Goal: Task Accomplishment & Management: Complete application form

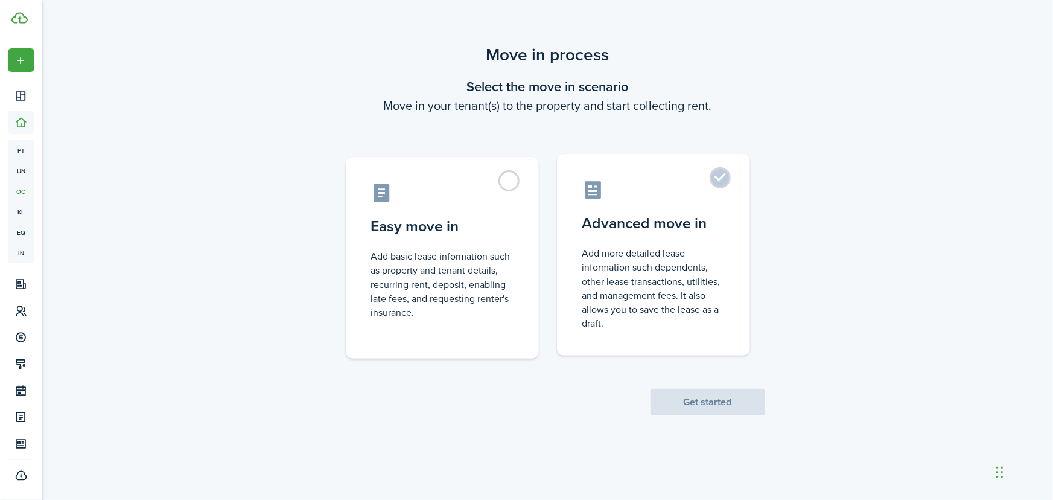
click at [718, 179] on label "Advanced move in Add more detailed lease information such dependents, other lea…" at bounding box center [653, 255] width 193 height 202
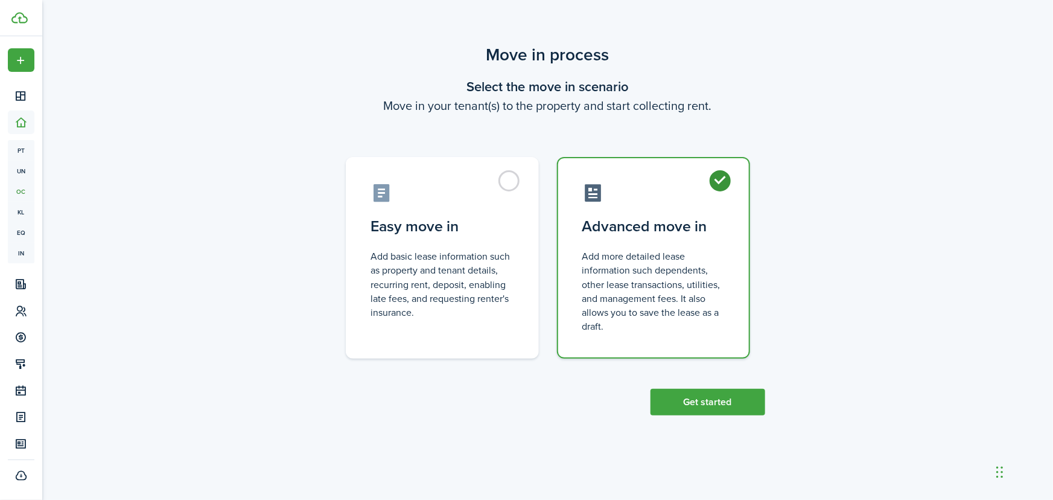
radio input "true"
click at [718, 403] on button "Get started" at bounding box center [708, 402] width 115 height 27
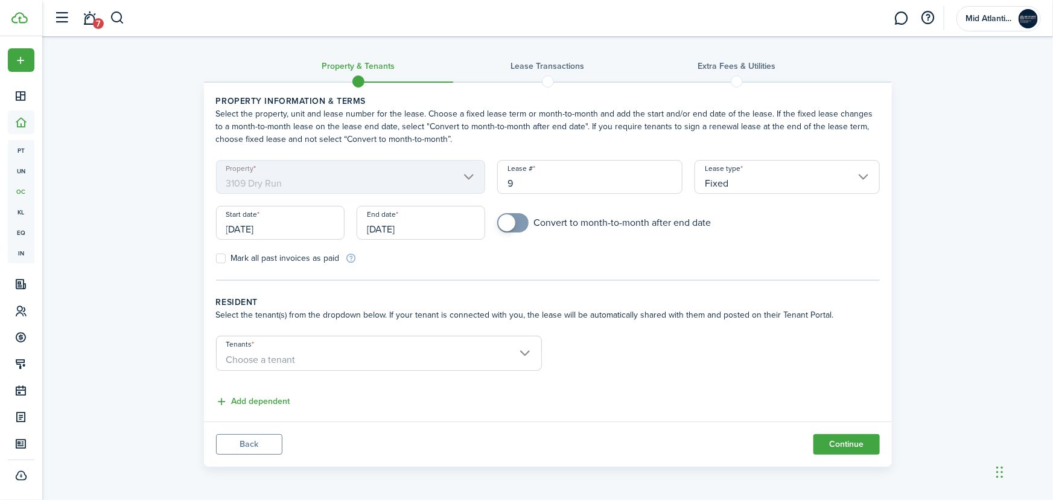
checkbox input "true"
click at [509, 223] on span at bounding box center [507, 222] width 17 height 17
click at [249, 228] on input "[DATE]" at bounding box center [280, 223] width 129 height 34
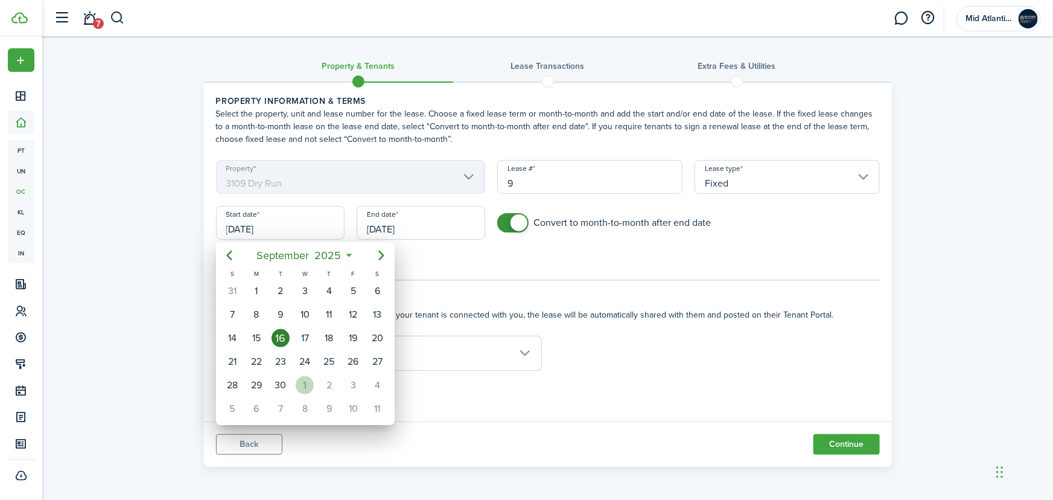
click at [302, 381] on div "1" at bounding box center [305, 385] width 18 height 18
type input "[DATE]"
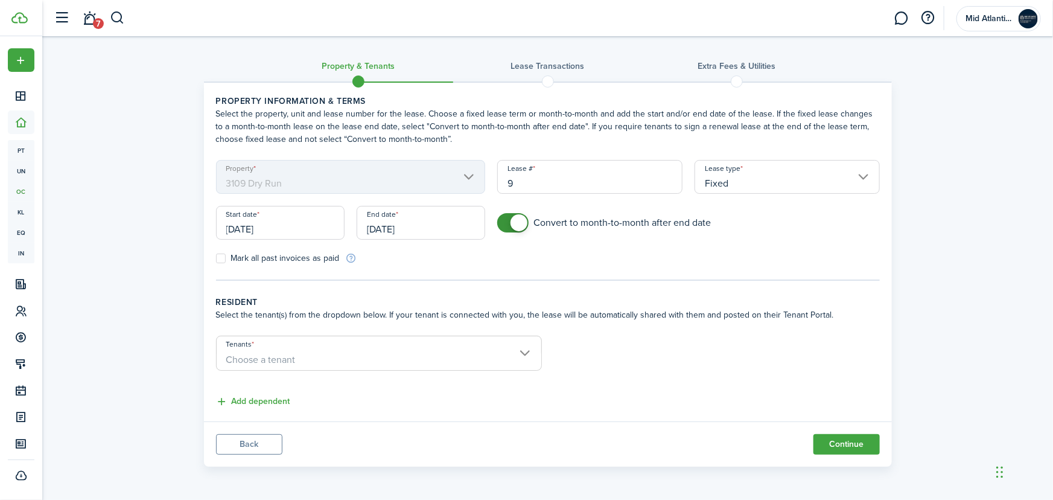
click at [430, 230] on input "[DATE]" at bounding box center [421, 223] width 129 height 34
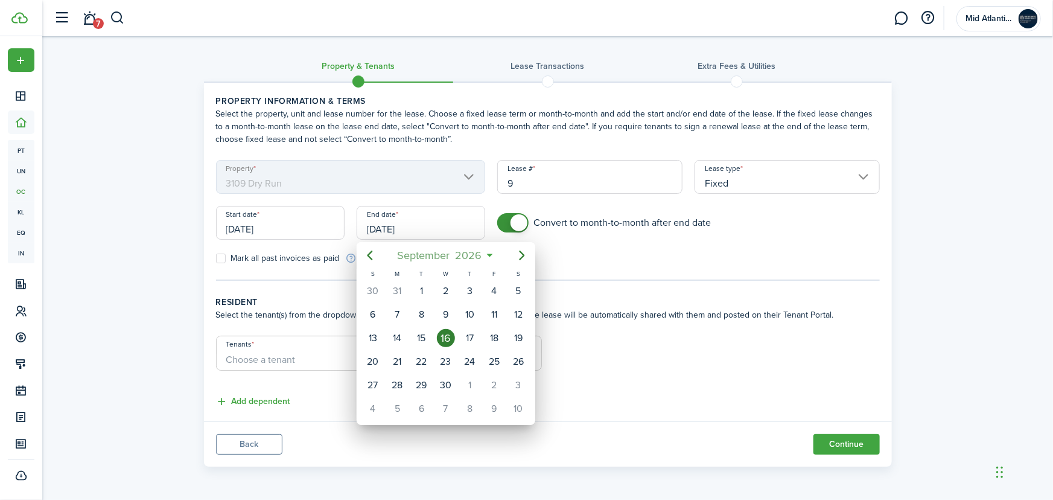
click at [486, 255] on mbsc-button "[DATE]" at bounding box center [440, 255] width 100 height 22
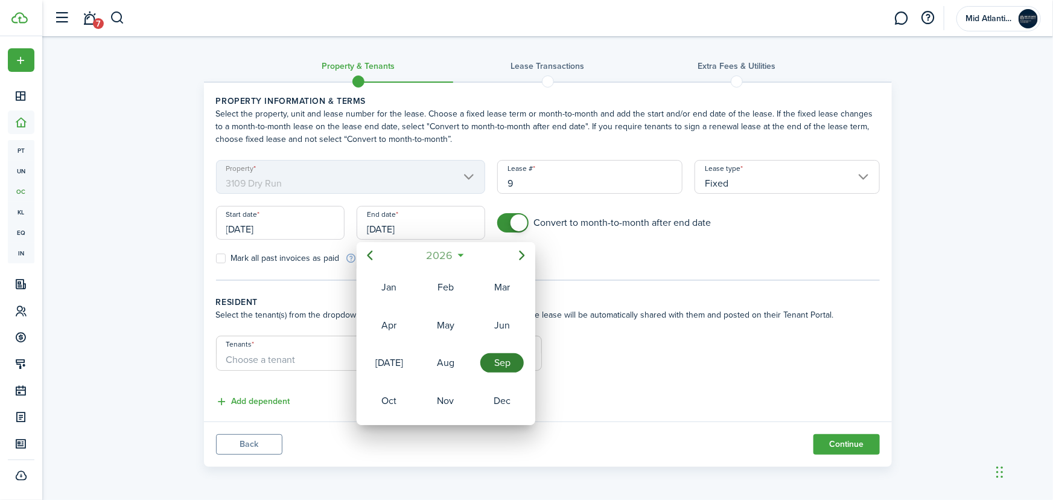
click at [447, 257] on span "2026" at bounding box center [440, 255] width 32 height 22
click at [447, 364] on div "2025" at bounding box center [445, 362] width 43 height 19
click at [456, 399] on div "Nov" at bounding box center [445, 400] width 43 height 19
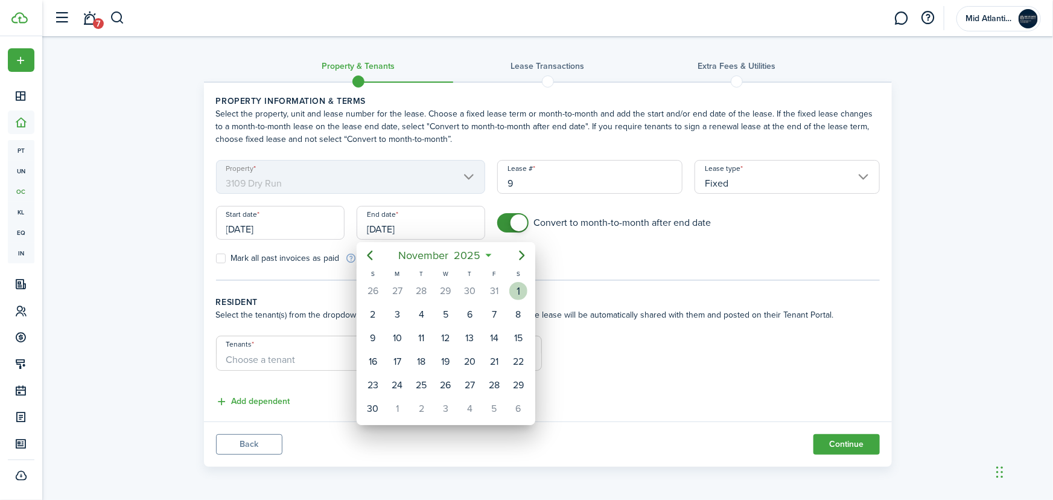
click at [514, 293] on div "1" at bounding box center [518, 291] width 18 height 18
type input "[DATE]"
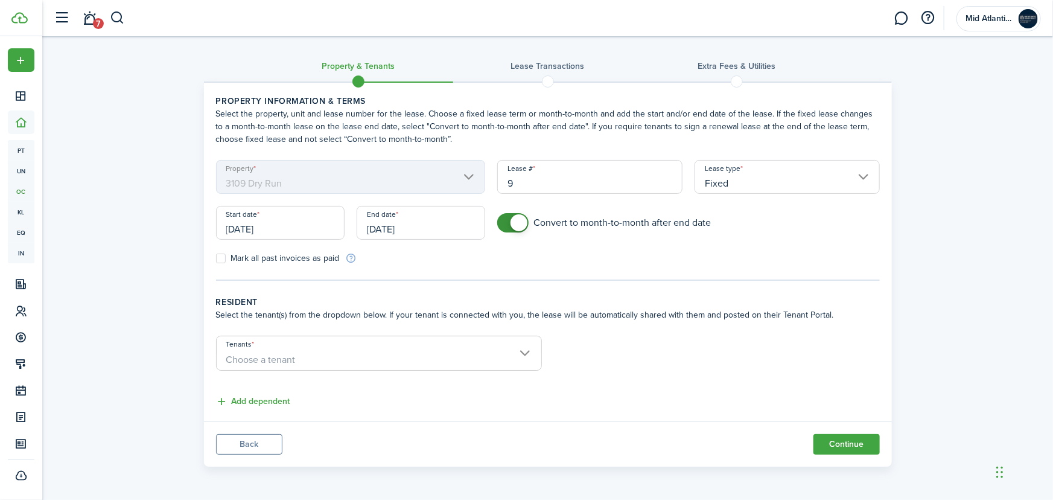
click at [578, 248] on form "Property 3109 Dry Run Lease # 9 Lease type Fixed Start date [DATE] End date [DA…" at bounding box center [548, 212] width 676 height 104
click at [375, 363] on span "Choose a tenant" at bounding box center [379, 360] width 325 height 21
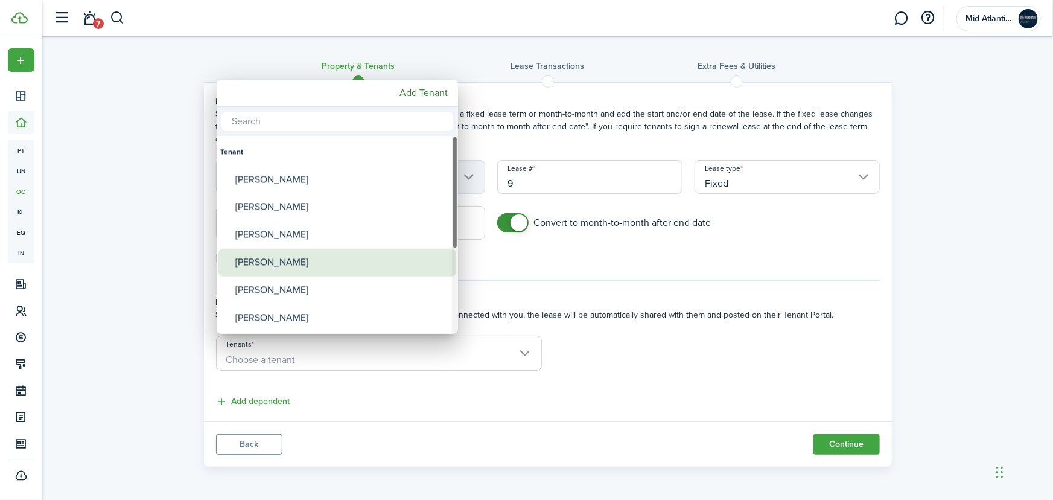
click at [295, 265] on div "[PERSON_NAME]" at bounding box center [342, 263] width 214 height 28
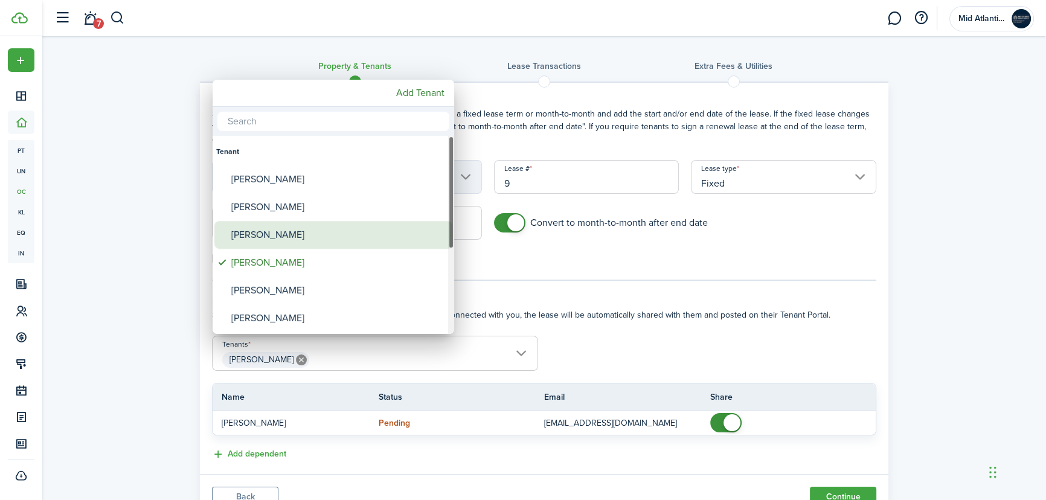
click at [269, 225] on div "[PERSON_NAME]" at bounding box center [338, 235] width 214 height 28
type input "[PERSON_NAME], [PERSON_NAME]"
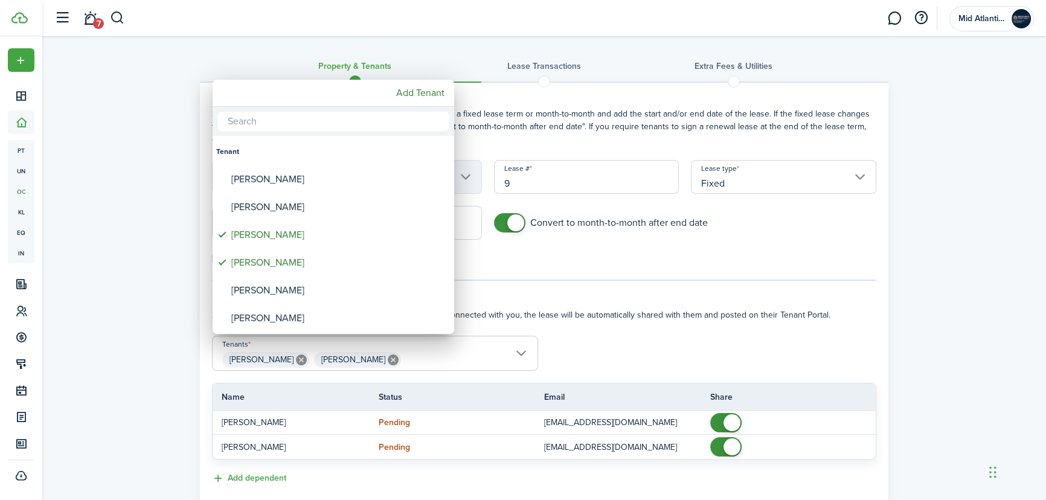
click at [136, 259] on div at bounding box center [522, 249] width 1239 height 693
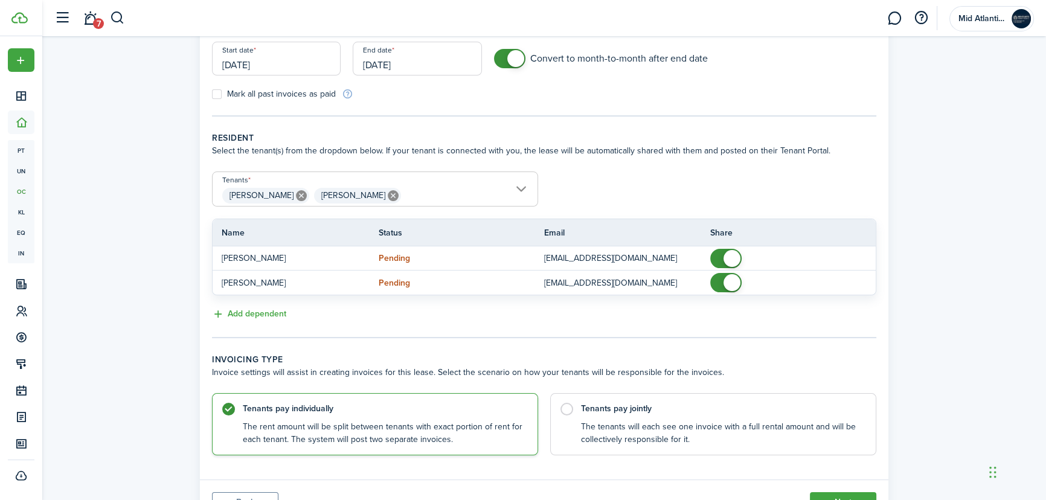
scroll to position [219, 0]
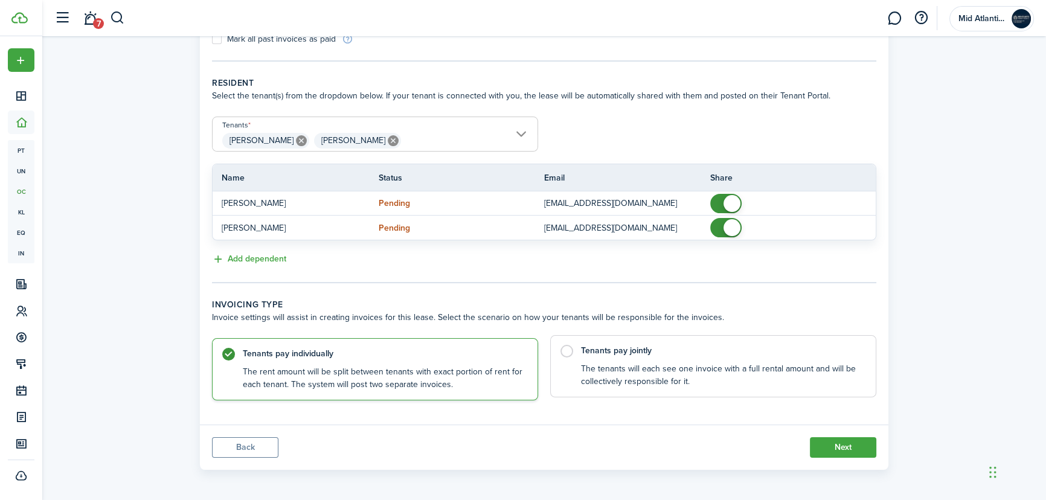
click at [584, 368] on control-radio-card-description "The tenants will each see one invoice with a full rental amount and will be col…" at bounding box center [722, 375] width 283 height 25
radio input "false"
radio input "true"
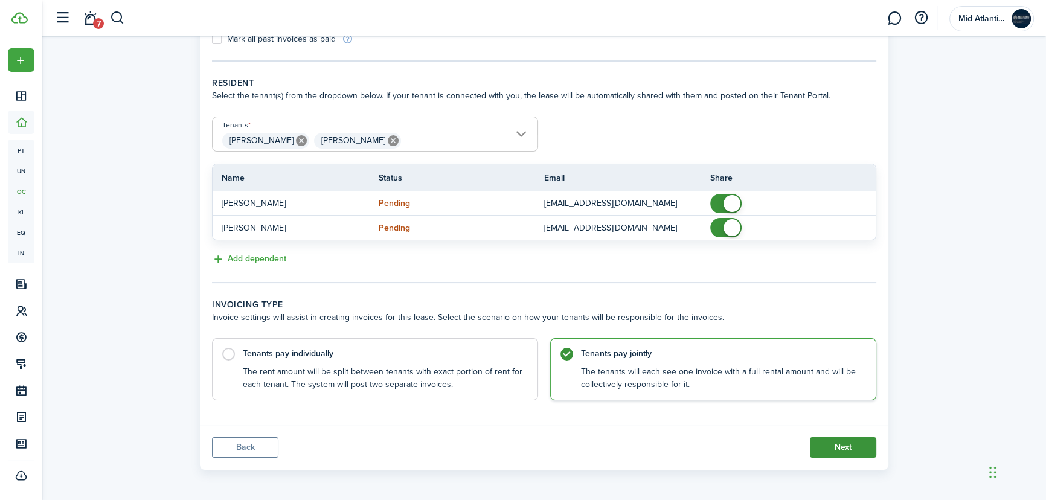
click at [835, 446] on button "Next" at bounding box center [843, 447] width 66 height 21
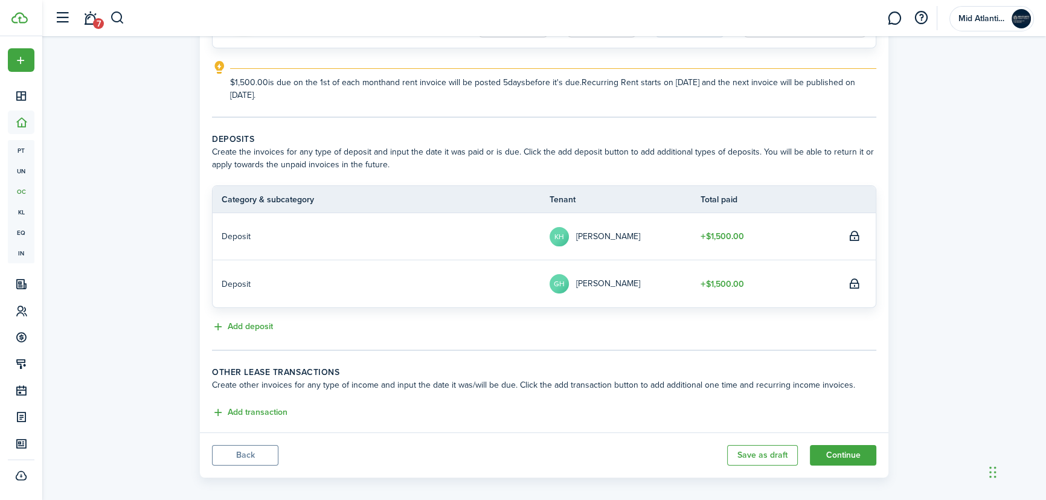
scroll to position [185, 0]
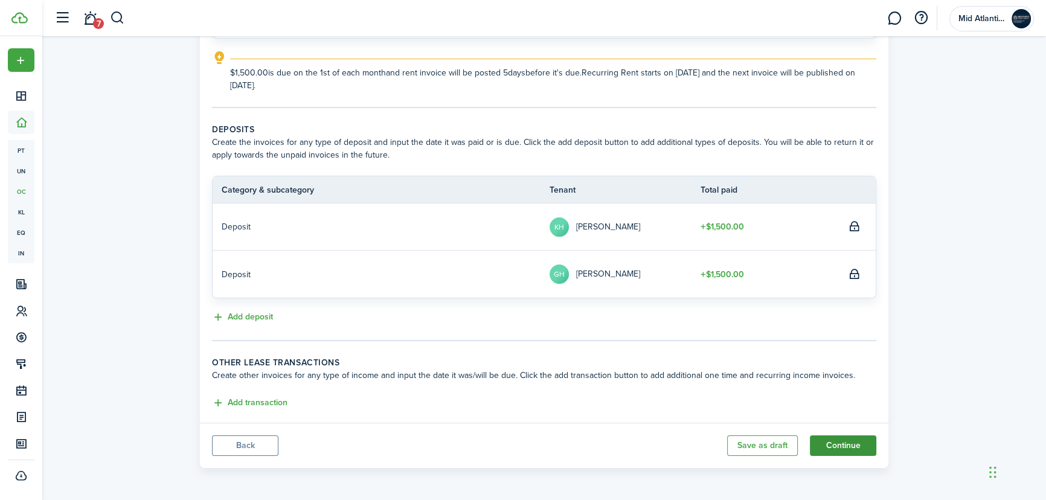
click at [846, 445] on button "Continue" at bounding box center [843, 445] width 66 height 21
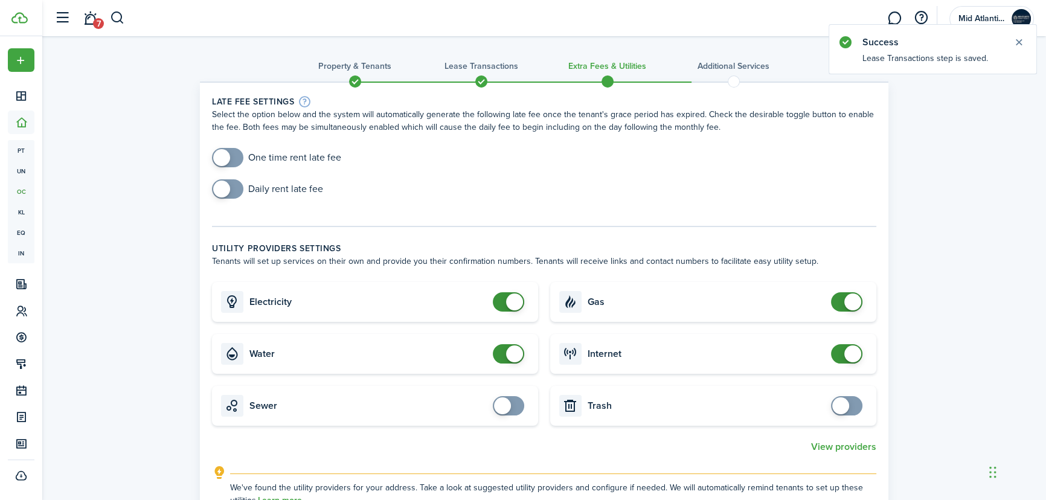
checkbox input "true"
click at [223, 158] on span at bounding box center [221, 157] width 17 height 17
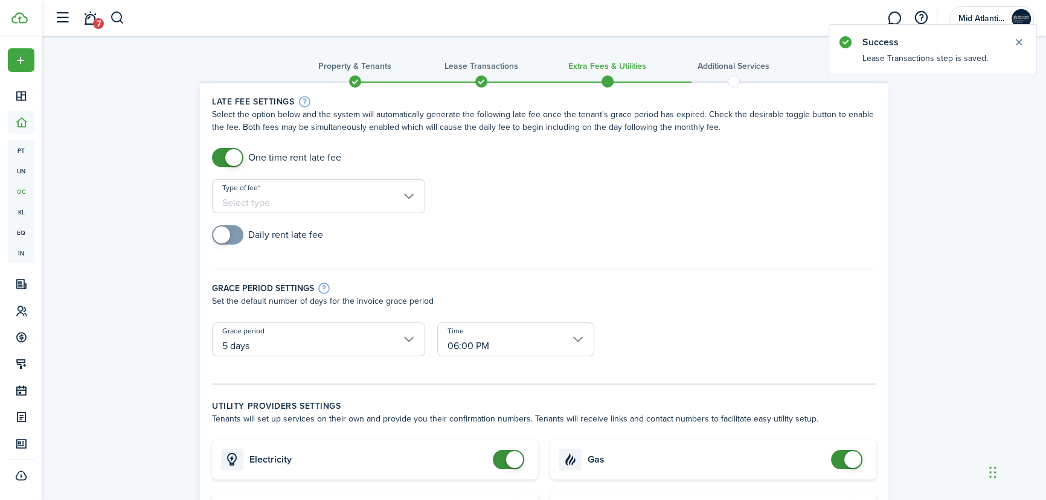
click at [286, 207] on input "Type of fee" at bounding box center [318, 196] width 213 height 34
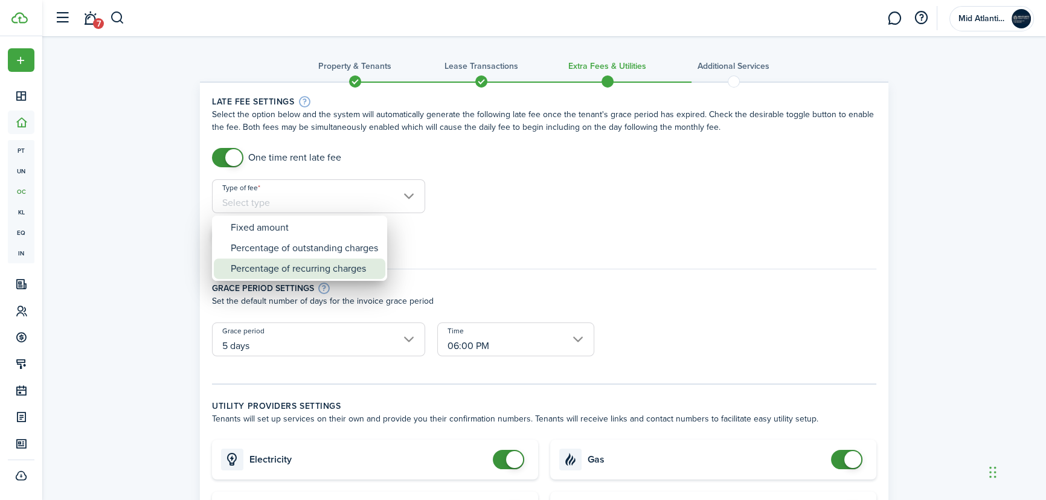
click at [252, 270] on div "Percentage of recurring charges" at bounding box center [304, 268] width 147 height 21
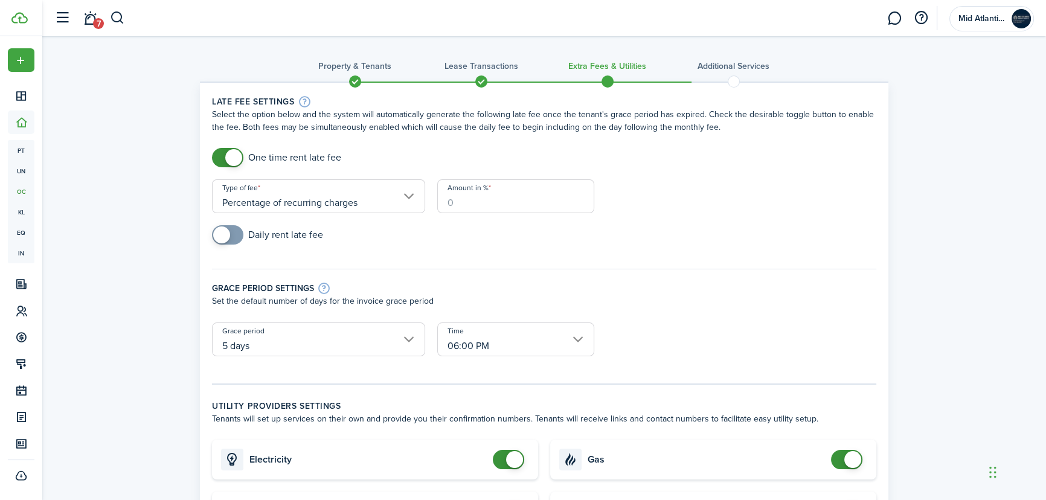
click at [311, 200] on input "Percentage of recurring charges" at bounding box center [318, 196] width 213 height 34
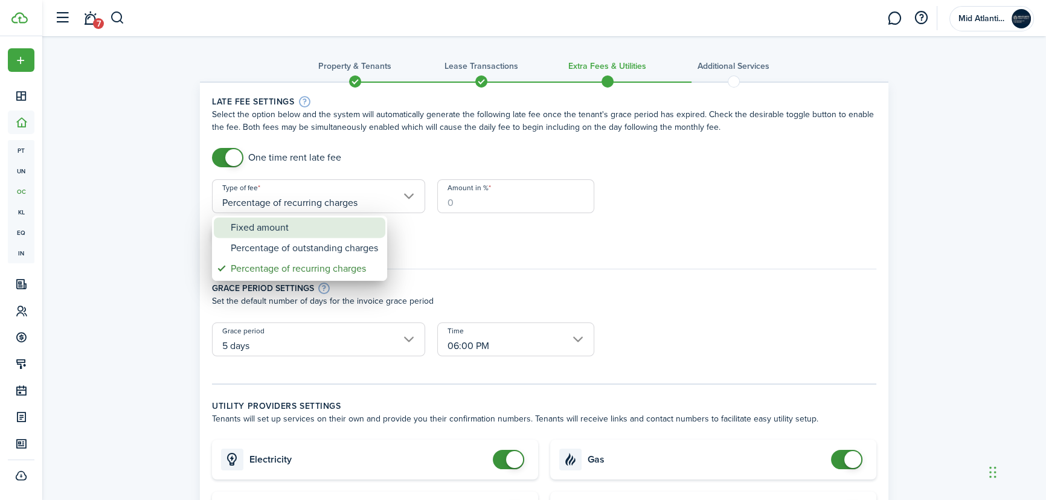
click at [283, 223] on div "Fixed amount" at bounding box center [304, 227] width 147 height 21
type input "Fixed amount"
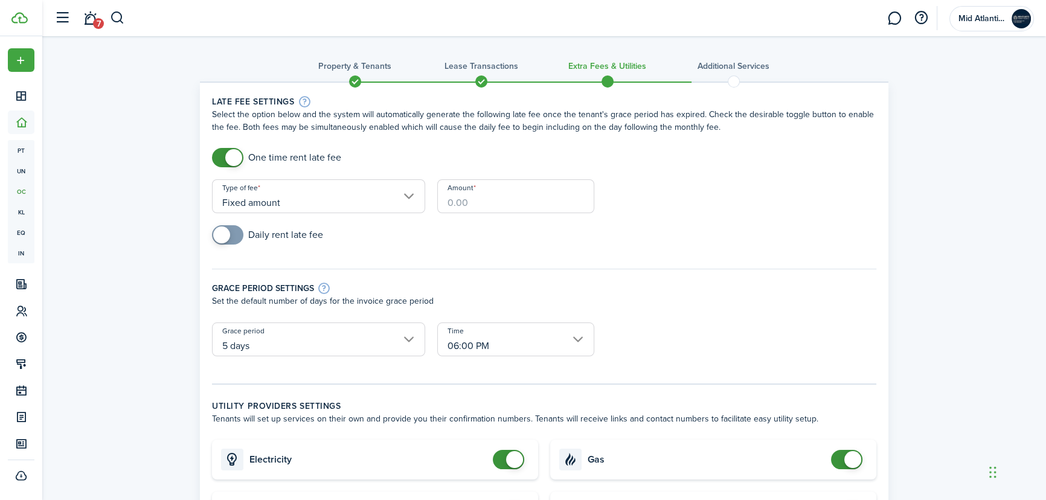
click at [497, 201] on input "Amount" at bounding box center [515, 196] width 157 height 34
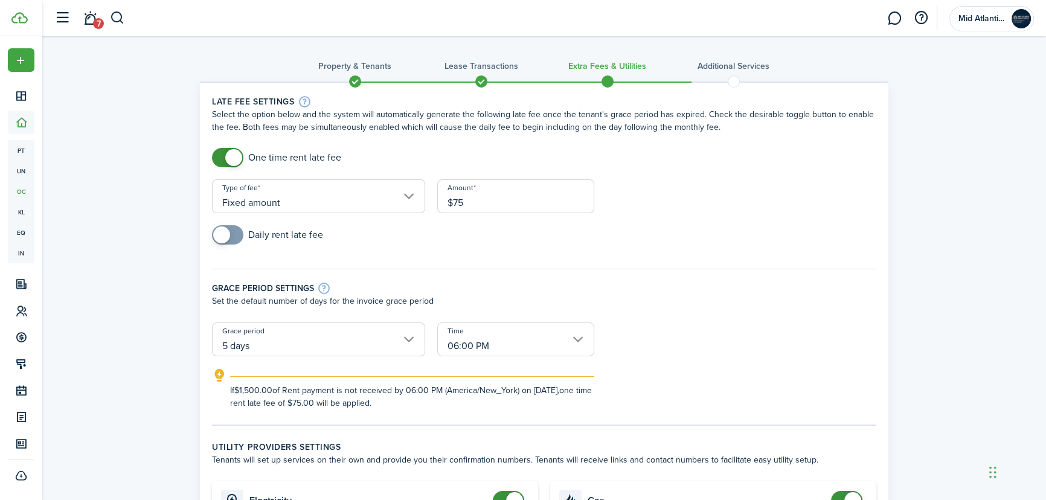
drag, startPoint x: 471, startPoint y: 202, endPoint x: 426, endPoint y: 203, distance: 45.3
click at [426, 203] on form "One time rent late fee Type of fee Fixed amount Amount $75 Daily rent late fee …" at bounding box center [544, 278] width 676 height 261
type input "$50.00"
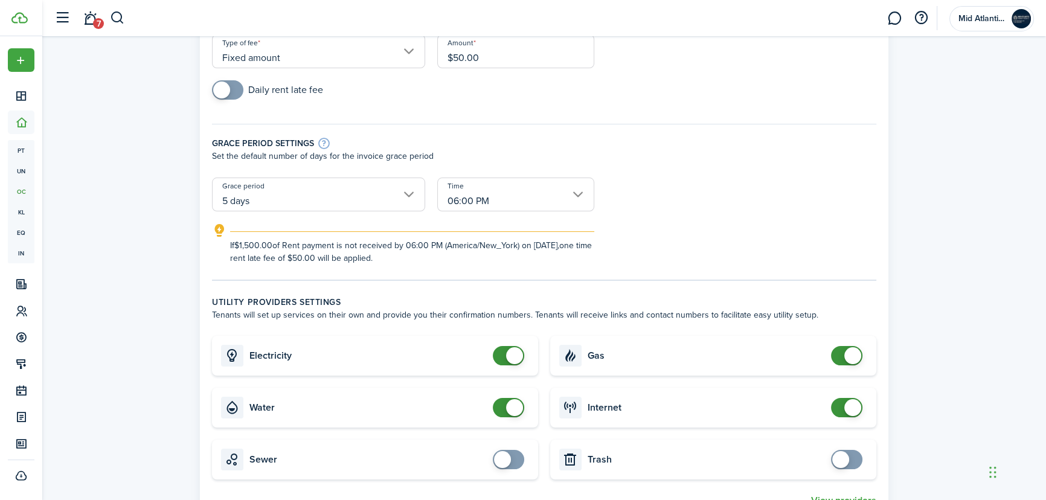
scroll to position [164, 0]
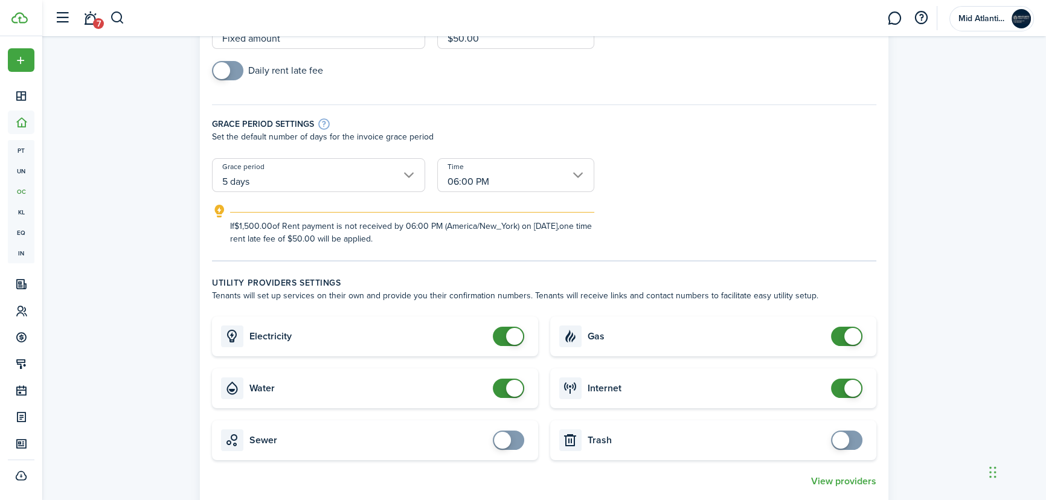
checkbox input "false"
click at [851, 334] on span at bounding box center [852, 336] width 17 height 17
checkbox input "true"
click at [840, 438] on span at bounding box center [840, 440] width 17 height 17
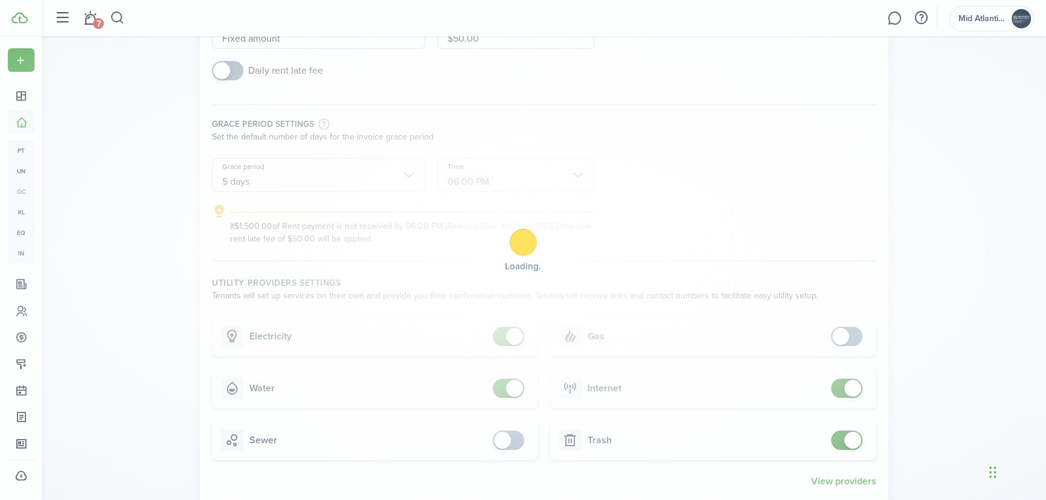
checkbox input "true"
click at [507, 441] on span at bounding box center [502, 440] width 17 height 17
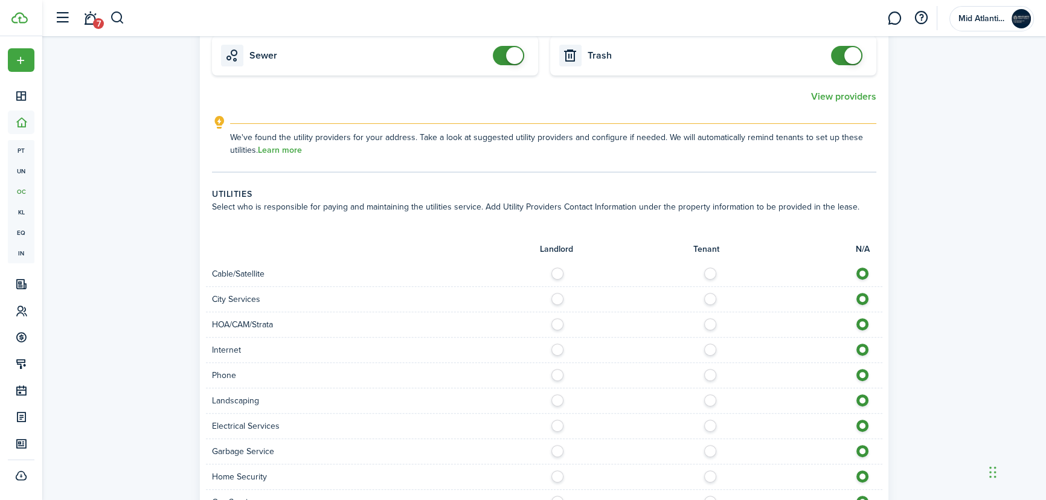
scroll to position [604, 0]
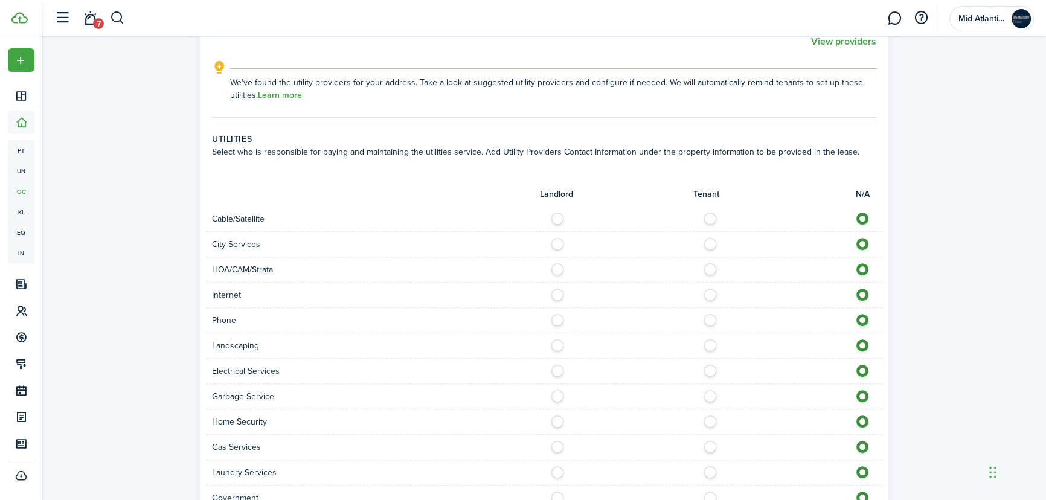
click at [710, 214] on label at bounding box center [713, 215] width 21 height 6
radio input "true"
click at [709, 219] on label at bounding box center [713, 215] width 21 height 6
click at [708, 295] on label at bounding box center [713, 292] width 21 height 6
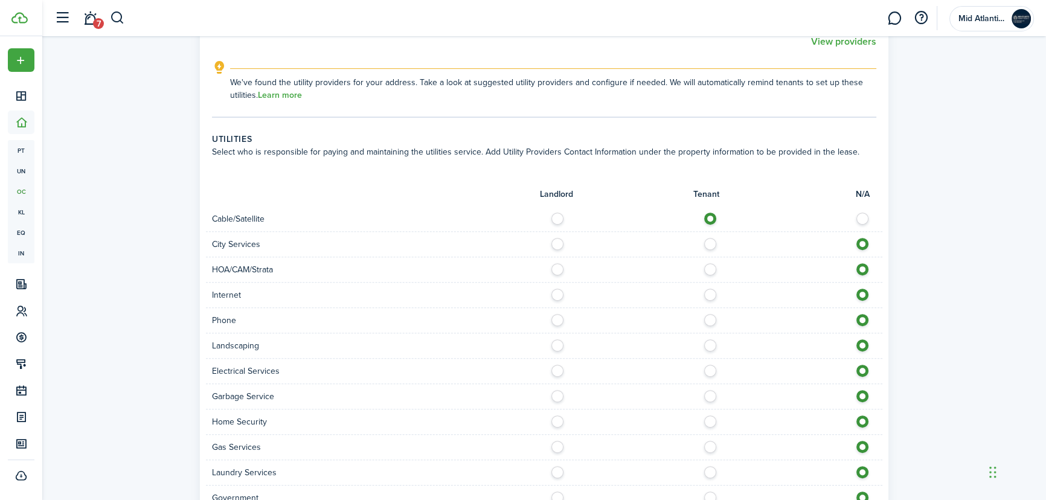
radio input "true"
click at [707, 368] on label at bounding box center [713, 368] width 21 height 6
radio input "true"
click at [711, 396] on label at bounding box center [713, 393] width 21 height 6
radio input "true"
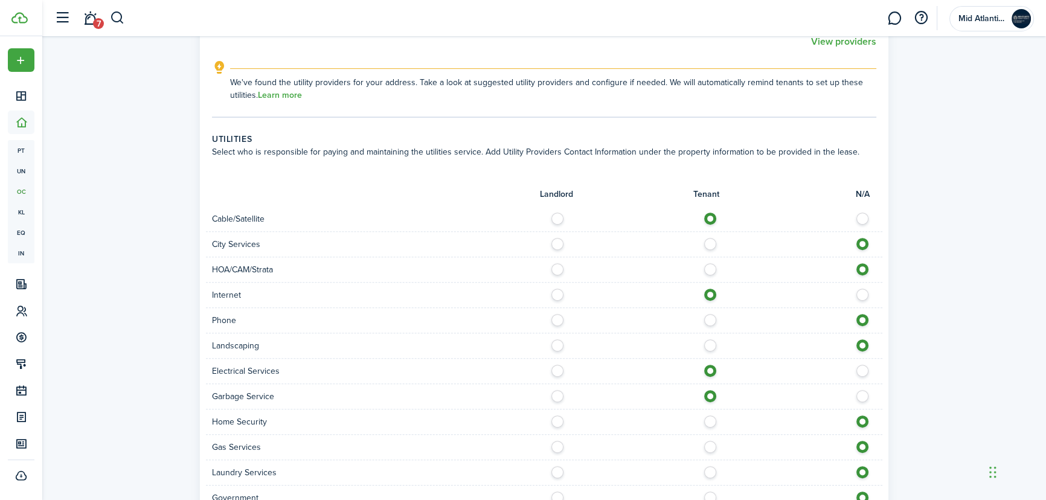
scroll to position [658, 0]
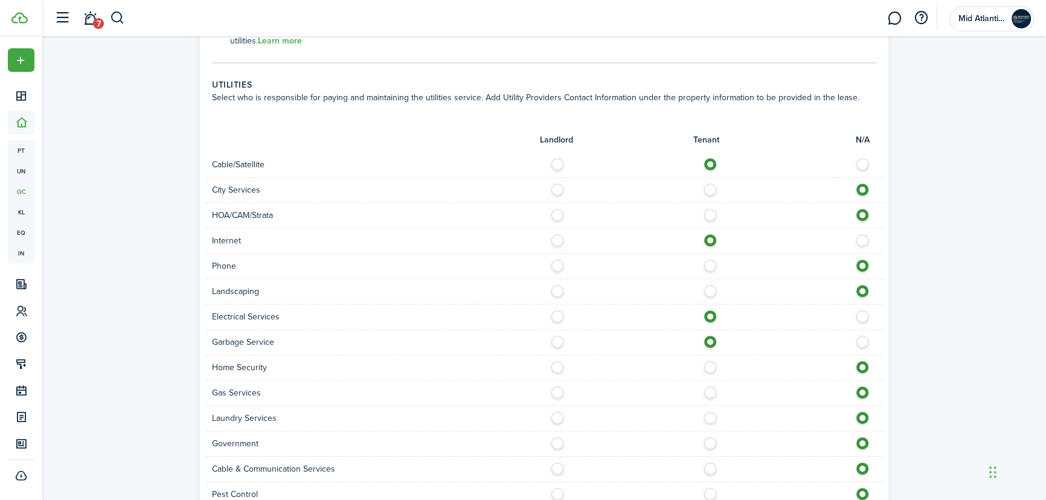
click at [711, 417] on label at bounding box center [713, 415] width 21 height 6
click at [863, 417] on label at bounding box center [865, 415] width 21 height 6
radio input "false"
radio input "true"
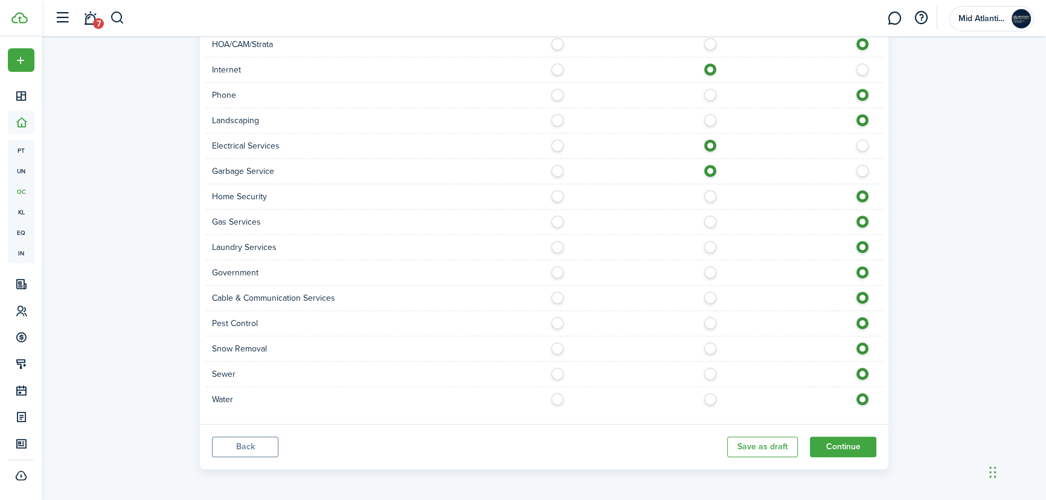
scroll to position [829, 0]
click at [848, 442] on button "Continue" at bounding box center [843, 446] width 66 height 21
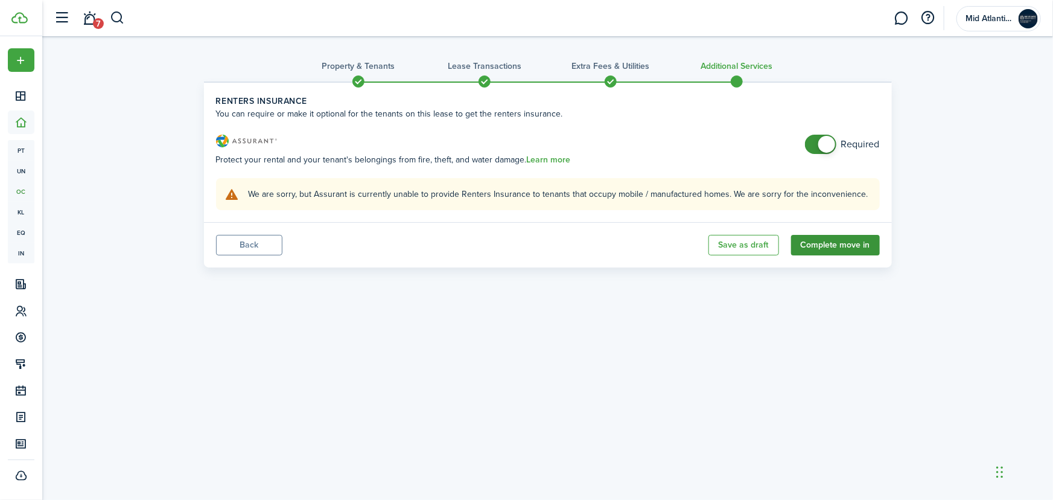
click at [831, 245] on button "Complete move in" at bounding box center [835, 245] width 89 height 21
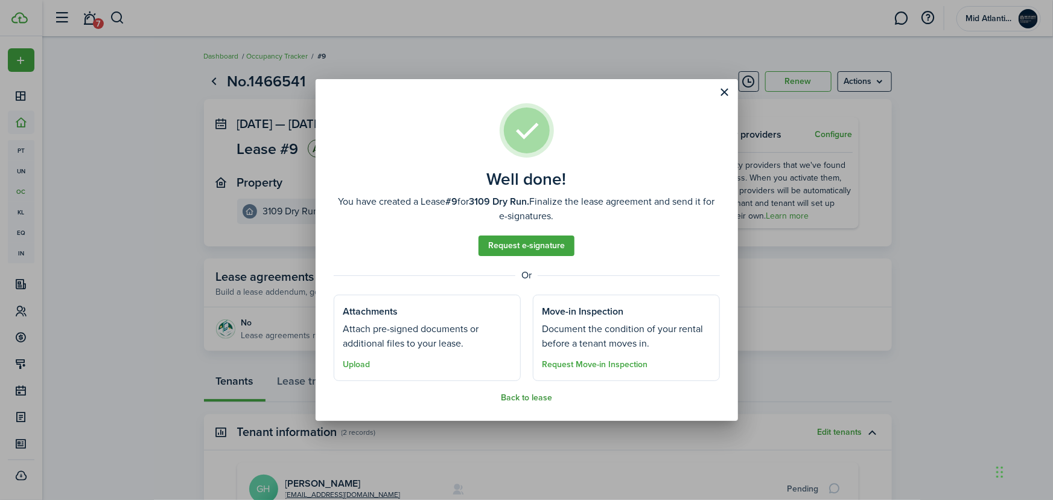
click at [529, 398] on button "Back to lease" at bounding box center [526, 398] width 51 height 10
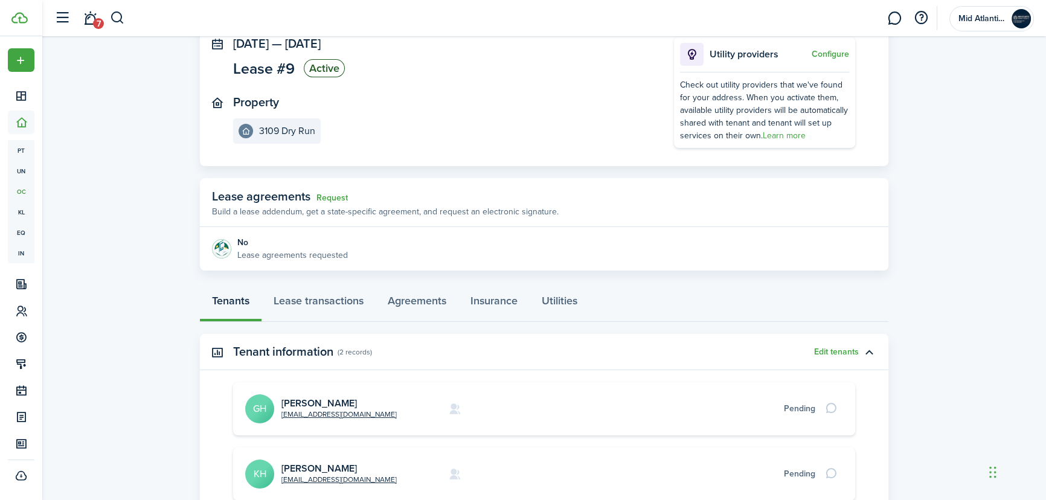
scroll to position [56, 0]
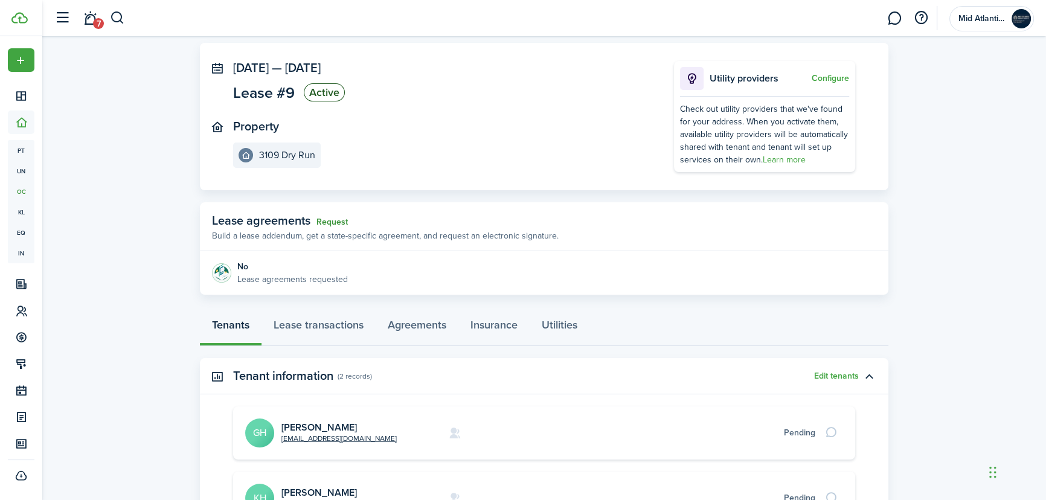
click at [332, 219] on link "Request" at bounding box center [331, 222] width 31 height 10
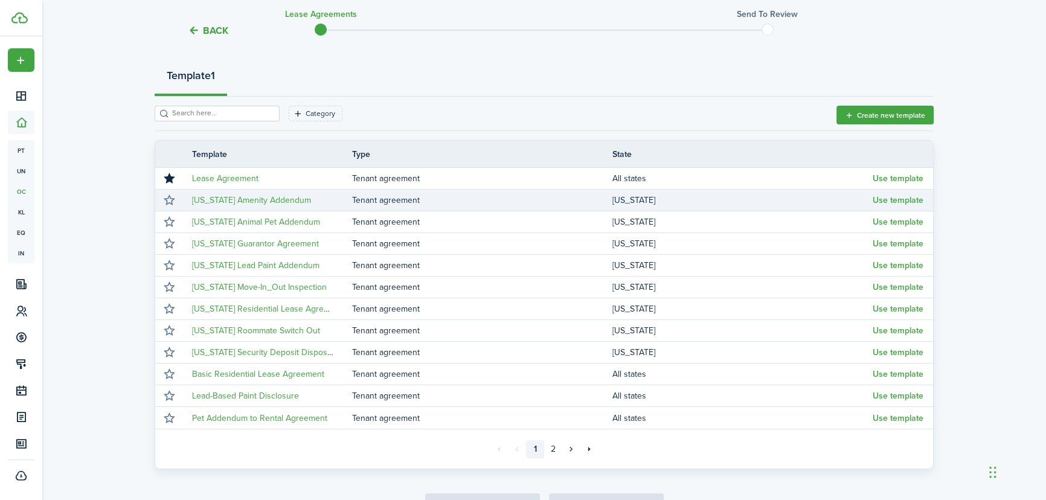
scroll to position [109, 0]
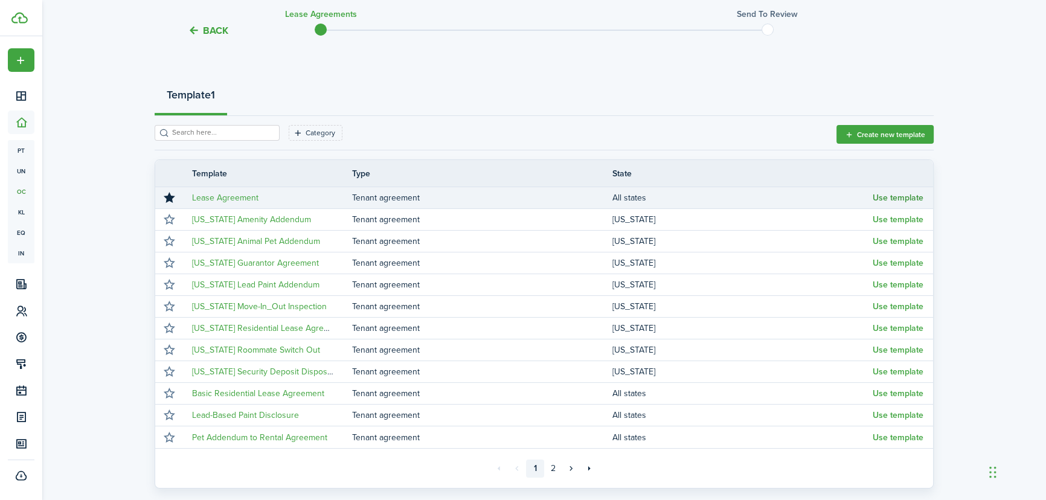
click at [888, 195] on button "Use template" at bounding box center [897, 198] width 51 height 10
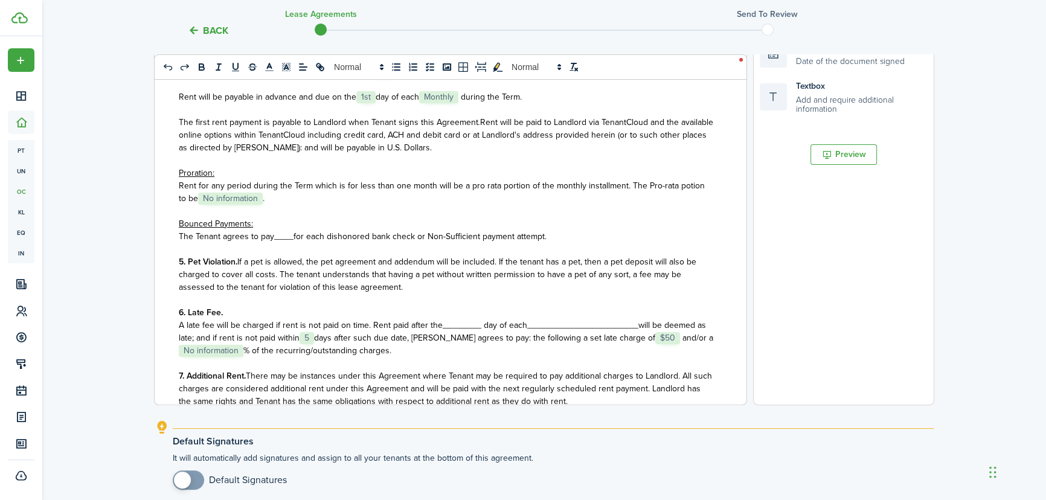
scroll to position [549, 0]
drag, startPoint x: 277, startPoint y: 206, endPoint x: 170, endPoint y: 183, distance: 110.0
click at [170, 183] on div "State of ﻿ WV ﻿ LEASE AGREEMENT ___________________ This Lease Agreement (this …" at bounding box center [446, 168] width 583 height 474
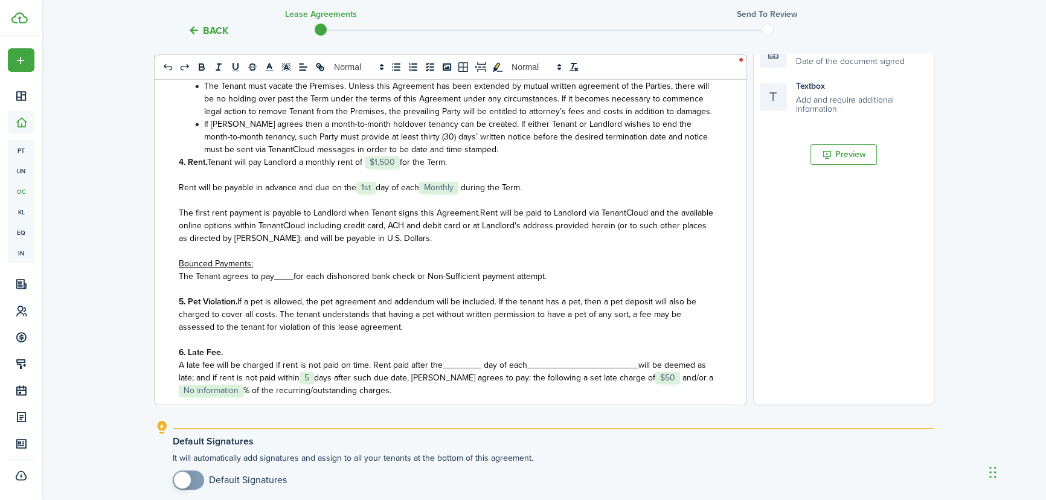
scroll to position [439, 0]
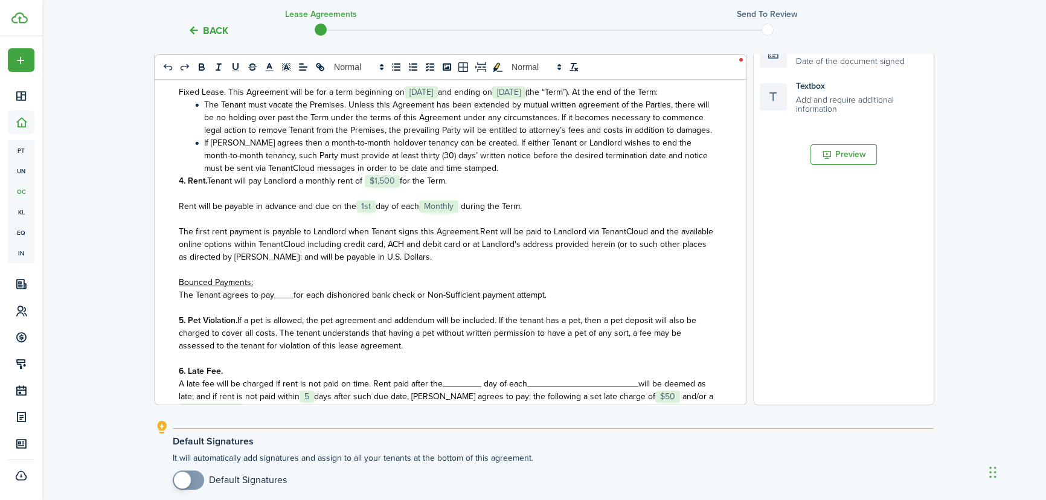
click at [509, 174] on li "If [PERSON_NAME] agrees then a month-to-month holdover tenancy can be created. …" at bounding box center [452, 155] width 522 height 38
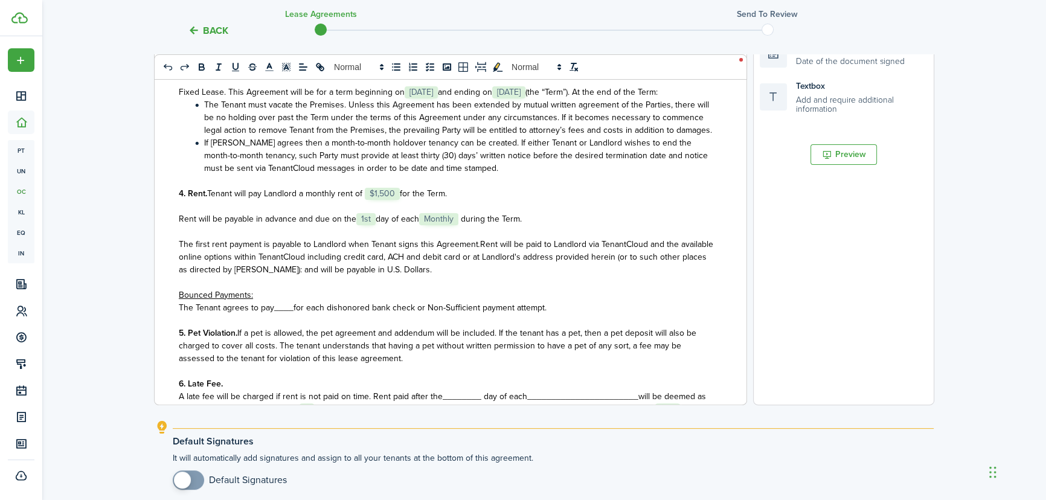
click at [293, 314] on span "____" at bounding box center [283, 307] width 19 height 13
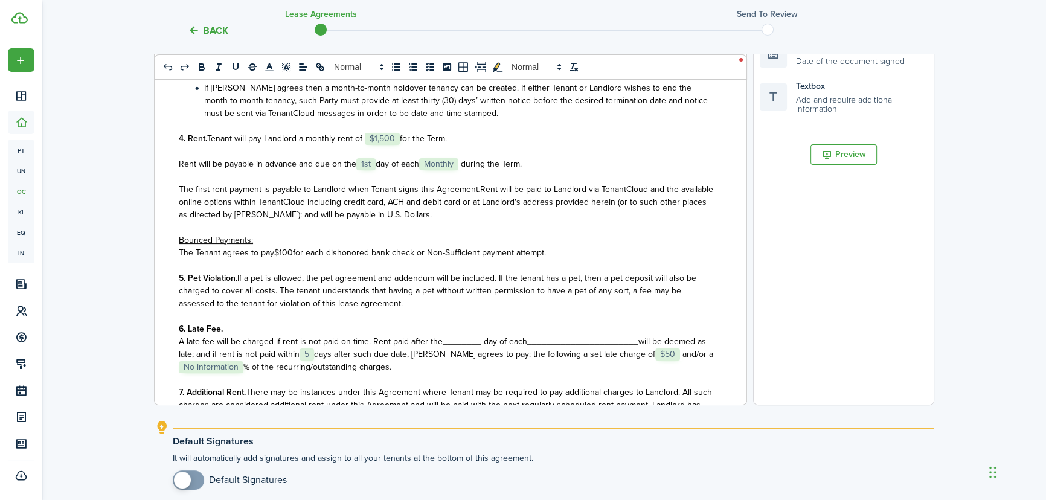
scroll to position [549, 0]
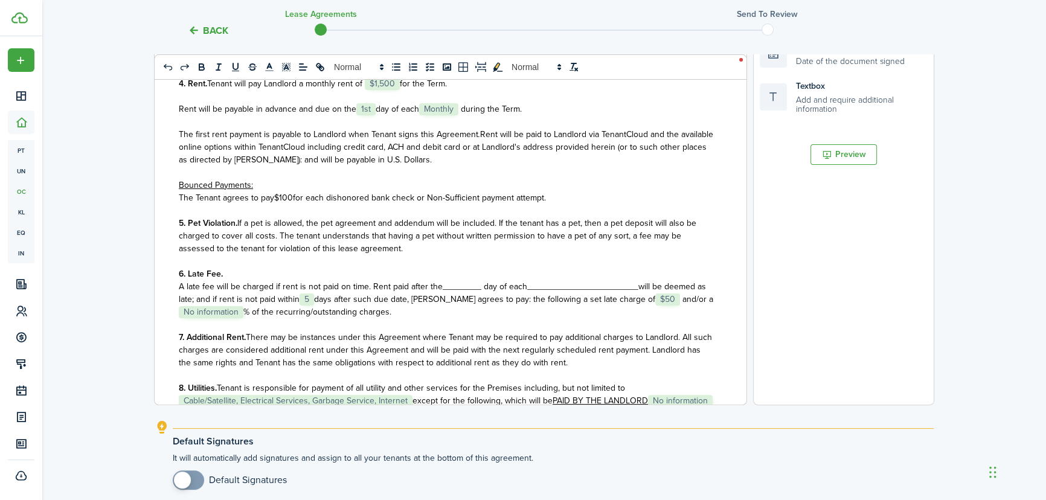
click at [481, 293] on span "A late fee will be charged if rent is not paid on time. Rent paid after the____…" at bounding box center [353, 286] width 348 height 13
click at [596, 296] on span "will be deemed as late; and if rent is not paid within" at bounding box center [443, 292] width 529 height 25
drag, startPoint x: 524, startPoint y: 310, endPoint x: 526, endPoint y: 322, distance: 11.6
click at [526, 318] on p "A late fee will be charged if rent is not paid on time. Rent paid after 5th day…" at bounding box center [446, 299] width 534 height 38
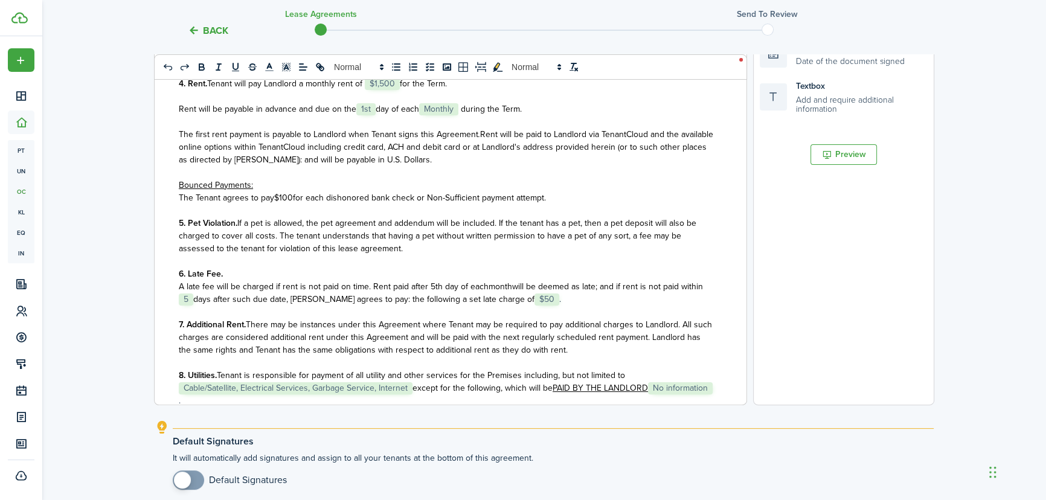
scroll to position [604, 0]
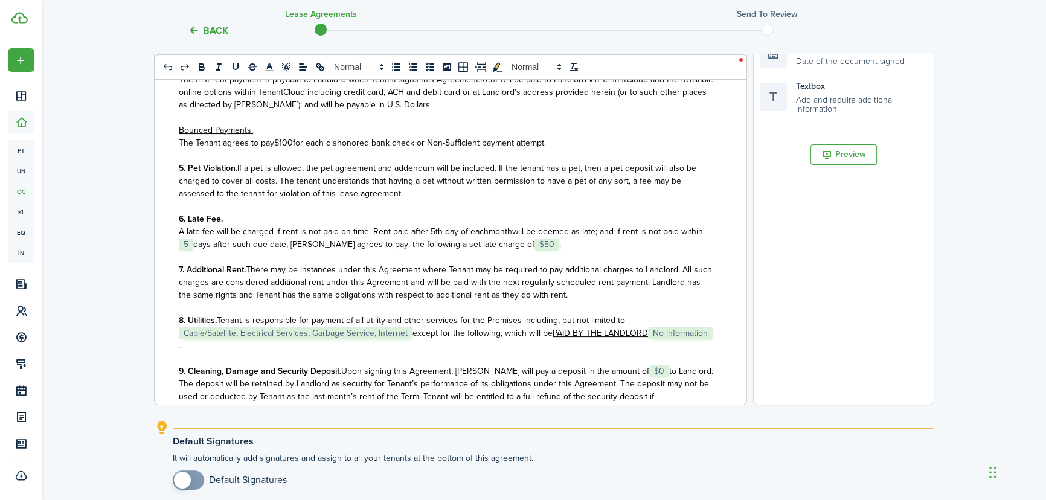
drag, startPoint x: 248, startPoint y: 357, endPoint x: 186, endPoint y: 359, distance: 62.2
click at [186, 352] on p "8. Utilities. Tenant is responsible for payment of all utility and other servic…" at bounding box center [446, 333] width 534 height 38
click at [265, 352] on p "8. Utilities. Tenant is responsible for payment of all utility and other servic…" at bounding box center [446, 333] width 534 height 38
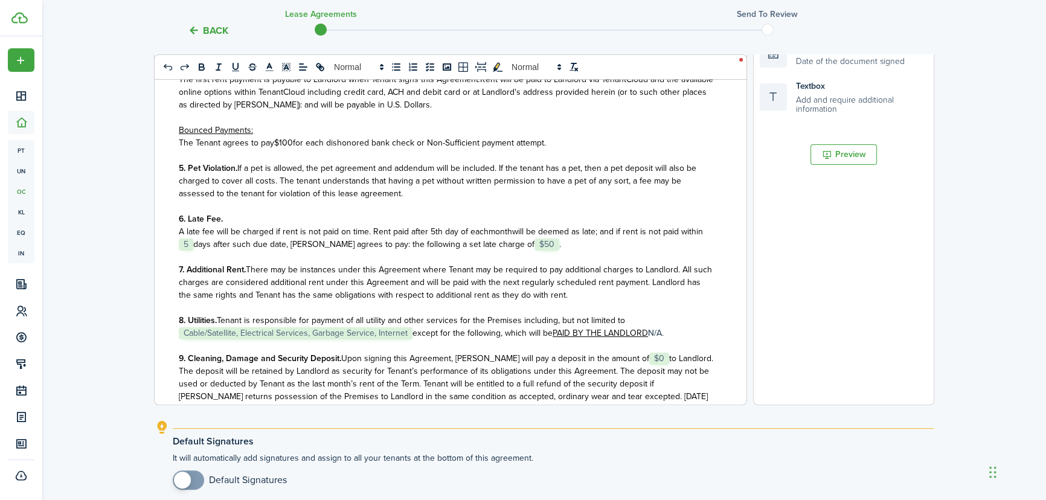
scroll to position [658, 0]
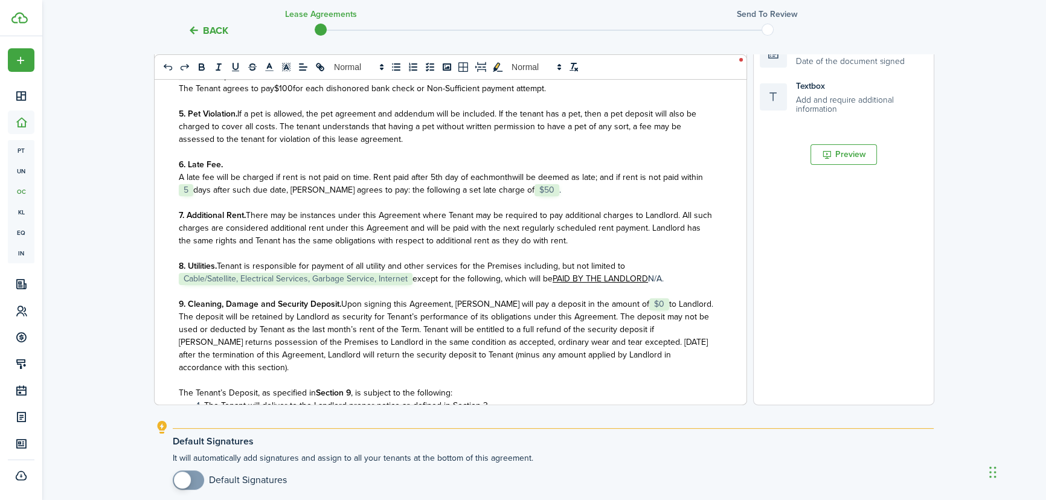
click at [649, 310] on span "$0" at bounding box center [659, 304] width 20 height 12
click at [616, 289] on select "Select size 8px 9px 10px 11px 12px 13px 14px 15px 16px 17px 18px 19px 20px 21px…" at bounding box center [620, 290] width 60 height 21
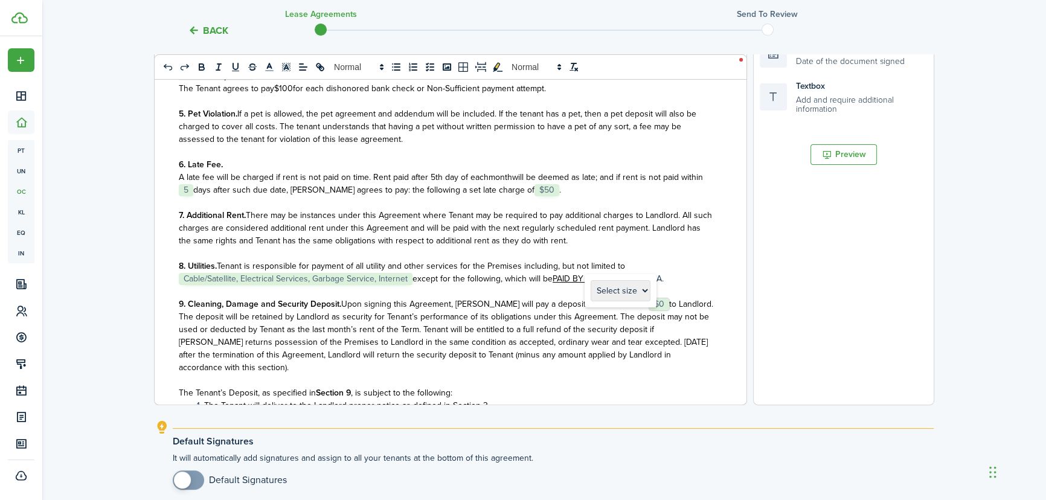
click at [649, 310] on span "$0" at bounding box center [659, 304] width 20 height 12
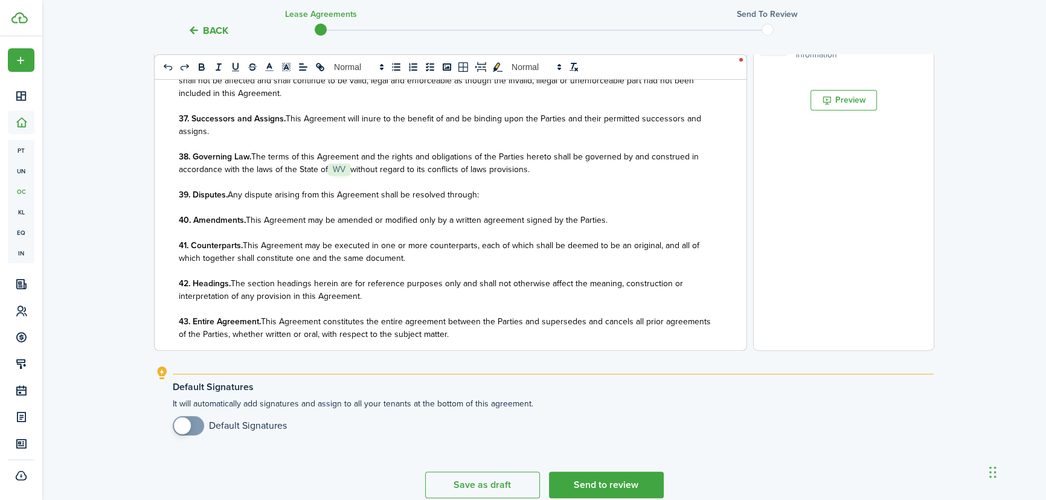
scroll to position [2837, 0]
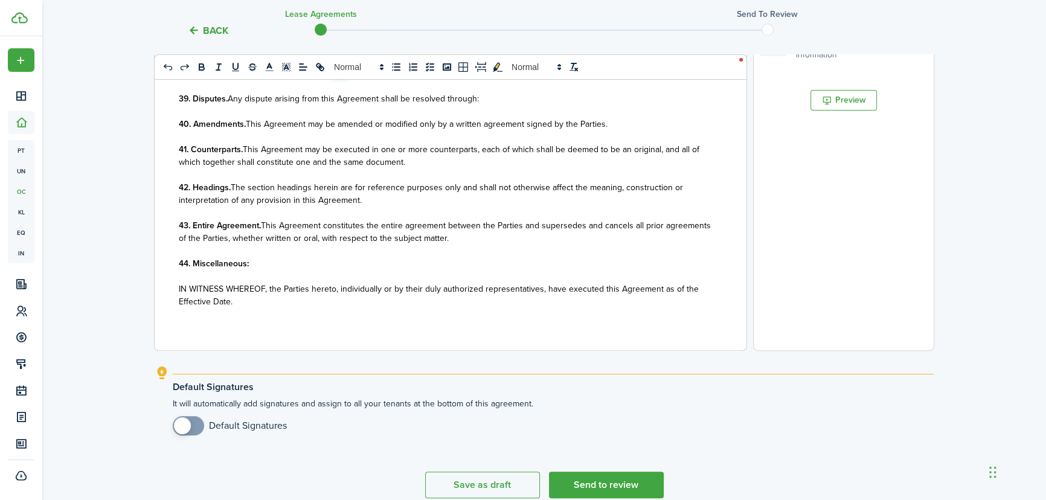
click at [509, 239] on p "43. Entire Agreement. This Agreement constitutes the entire agreement between t…" at bounding box center [446, 231] width 534 height 25
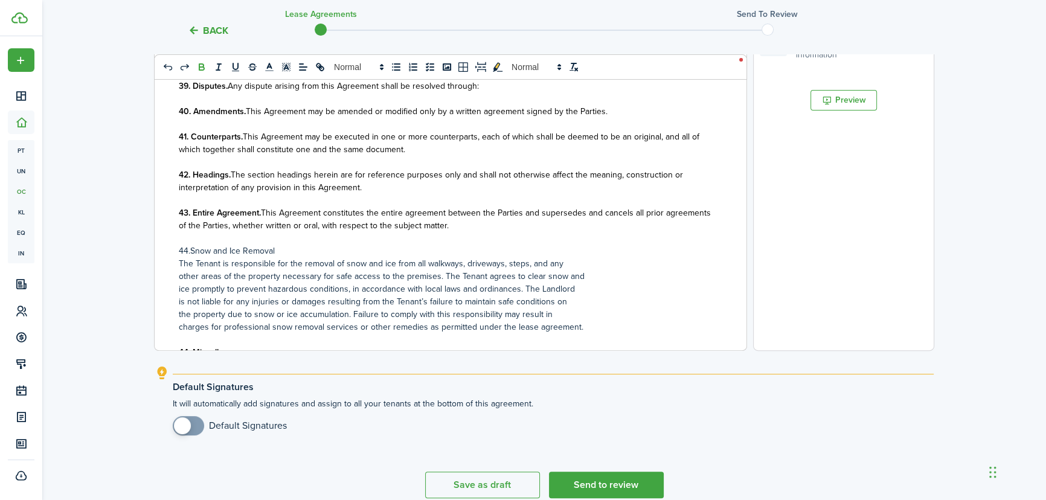
scroll to position [2858, 0]
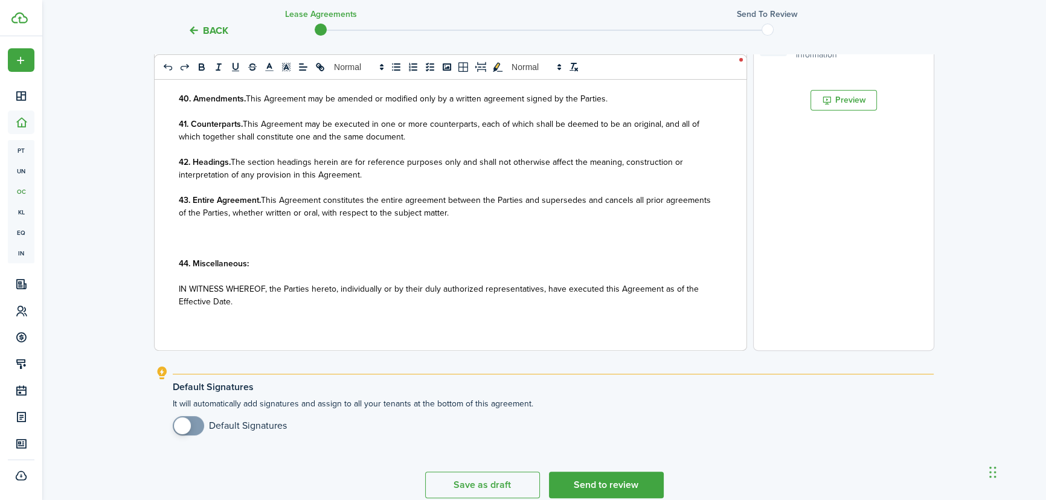
click at [494, 216] on p "43. Entire Agreement. This Agreement constitutes the entire agreement between t…" at bounding box center [446, 206] width 534 height 25
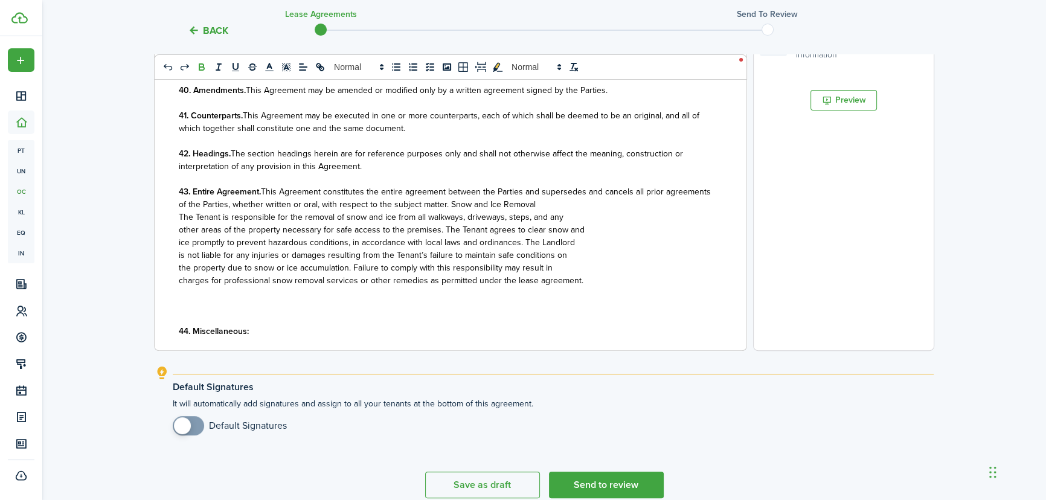
click at [495, 211] on span "This Agreement constitutes the entire agreement between the Parties and superse…" at bounding box center [445, 197] width 532 height 25
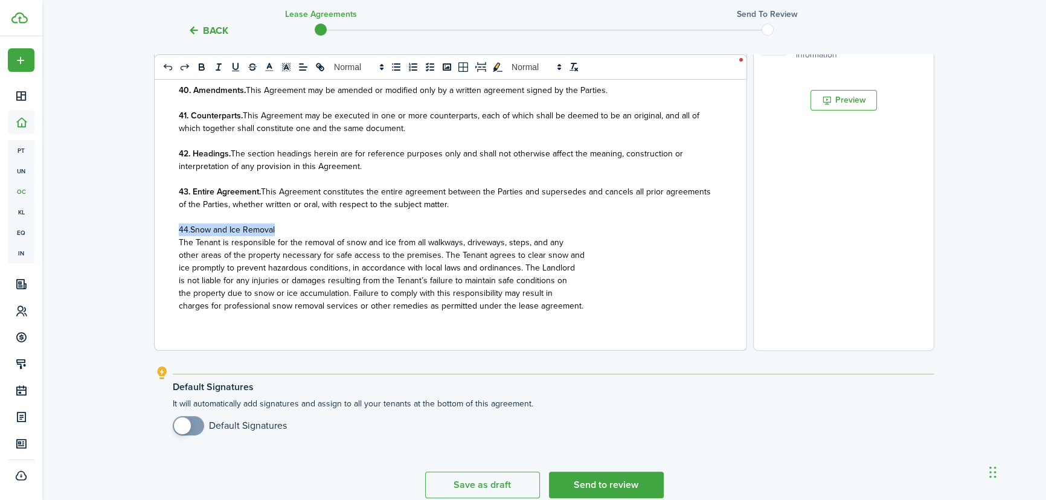
drag, startPoint x: 246, startPoint y: 242, endPoint x: 177, endPoint y: 243, distance: 68.2
click at [177, 243] on div "State of ﻿ WV ﻿ LEASE AGREEMENT ___________________ This Lease Agreement (this …" at bounding box center [446, 113] width 583 height 474
click at [199, 67] on icon "bold" at bounding box center [201, 68] width 5 height 3
click at [191, 236] on strong "44.Snow and Ice Removal" at bounding box center [228, 229] width 99 height 13
click at [585, 312] on p "charges for professional snow removal services or other remedies as permitted u…" at bounding box center [446, 305] width 534 height 13
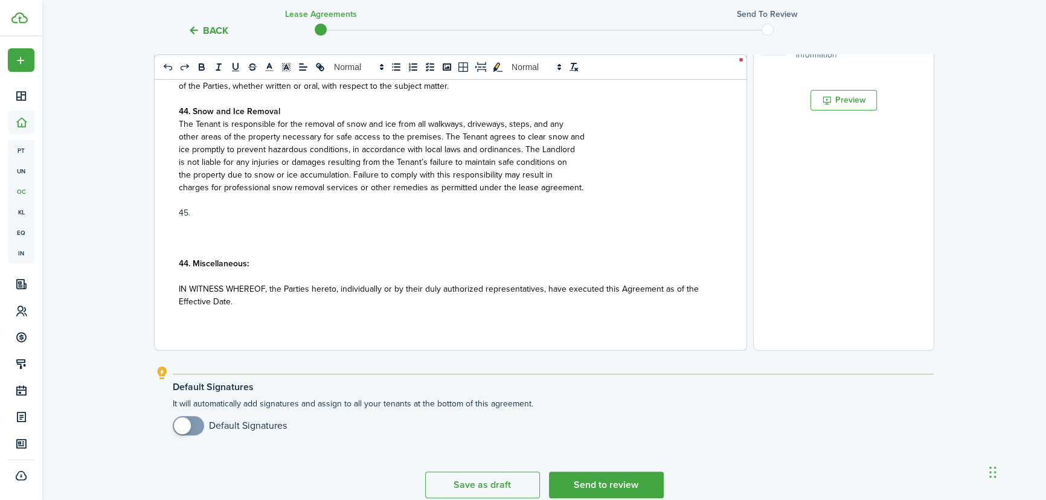
scroll to position [2990, 0]
click at [198, 214] on p "45." at bounding box center [446, 212] width 534 height 13
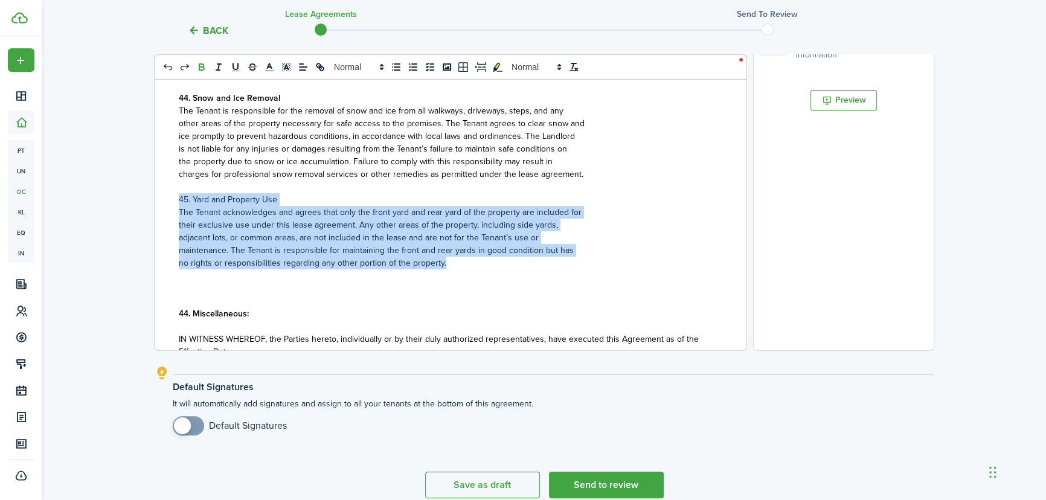
drag, startPoint x: 180, startPoint y: 211, endPoint x: 455, endPoint y: 277, distance: 282.4
click at [455, 277] on div "State of ﻿ WV ﻿ LEASE AGREEMENT ___________________ This Lease Agreement (this …" at bounding box center [446, 113] width 583 height 474
click at [199, 69] on icon "bold" at bounding box center [201, 67] width 11 height 11
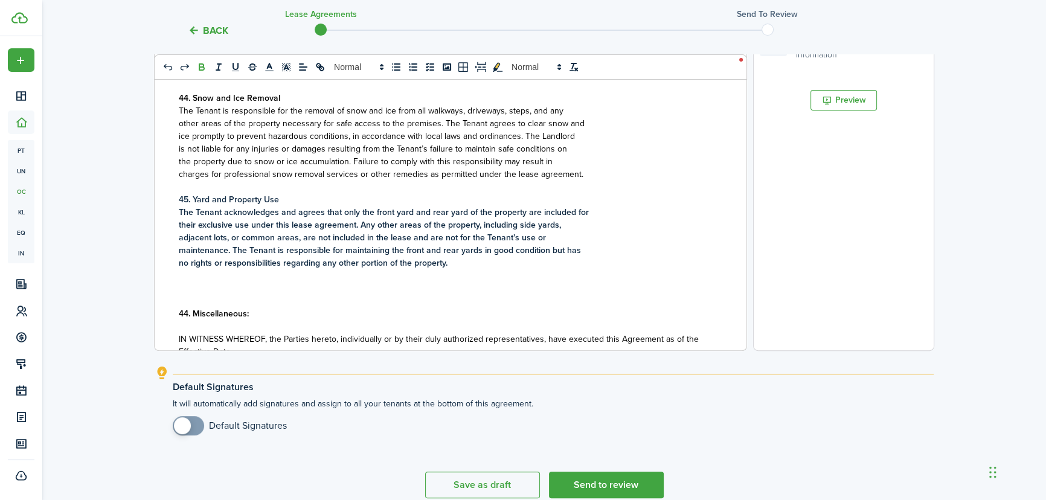
drag, startPoint x: 340, startPoint y: 184, endPoint x: 361, endPoint y: 199, distance: 25.8
click at [341, 180] on span "charges for professional snow removal services or other remedies as permitted u…" at bounding box center [381, 174] width 404 height 13
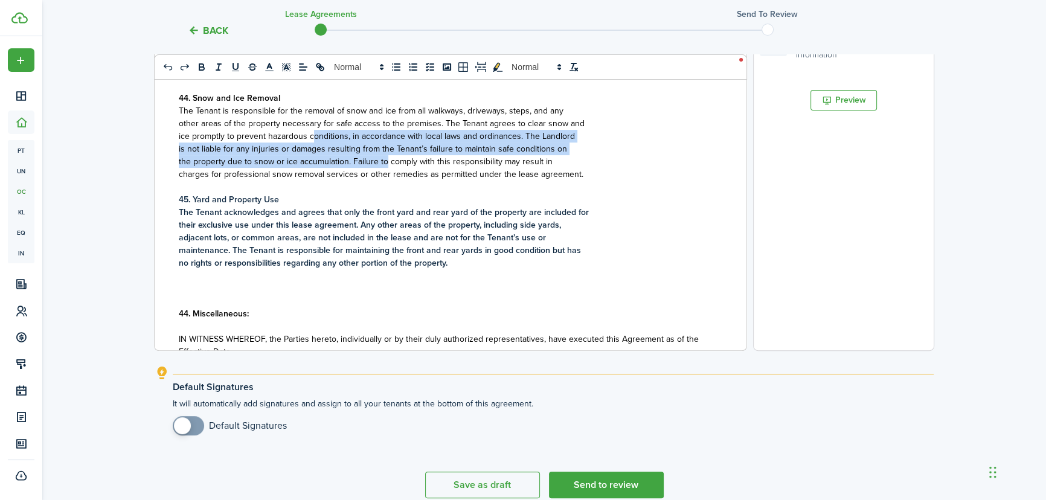
click at [311, 150] on div "State of ﻿ WV ﻿ LEASE AGREEMENT ___________________ This Lease Agreement (this …" at bounding box center [446, 113] width 583 height 474
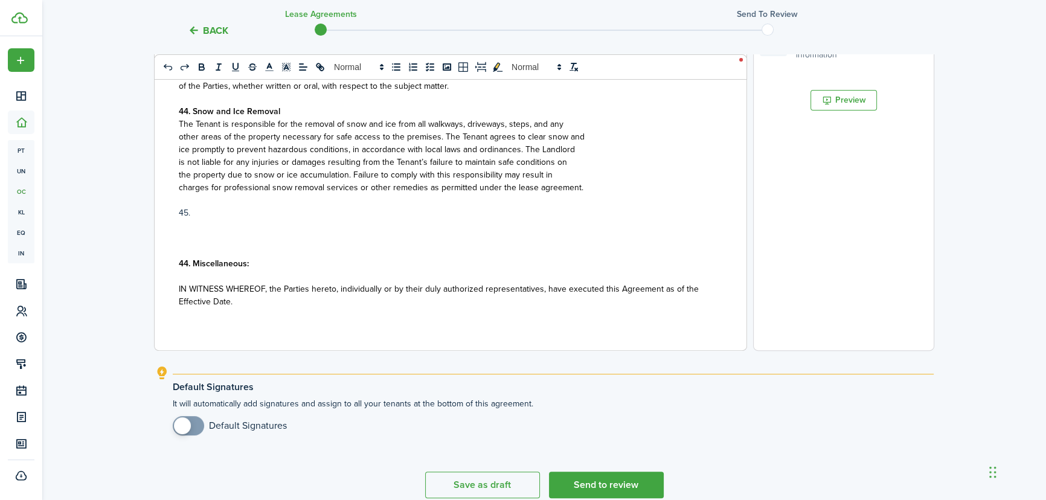
click at [578, 188] on p "charges for professional snow removal services or other remedies as permitted u…" at bounding box center [446, 187] width 534 height 13
drag, startPoint x: 205, startPoint y: 211, endPoint x: 176, endPoint y: 208, distance: 29.8
click at [173, 208] on div "State of ﻿ WV ﻿ LEASE AGREEMENT ___________________ This Lease Agreement (this …" at bounding box center [446, 113] width 583 height 474
click at [585, 186] on p "charges for professional snow removal services or other remedies as permitted u…" at bounding box center [446, 187] width 534 height 13
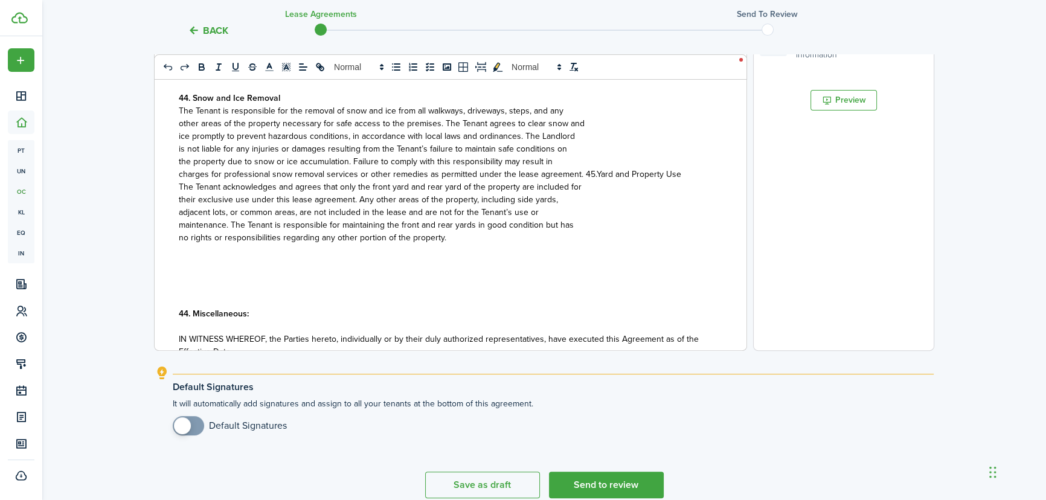
click at [578, 180] on span "charges for professional snow removal services or other remedies as permitted u…" at bounding box center [430, 174] width 502 height 13
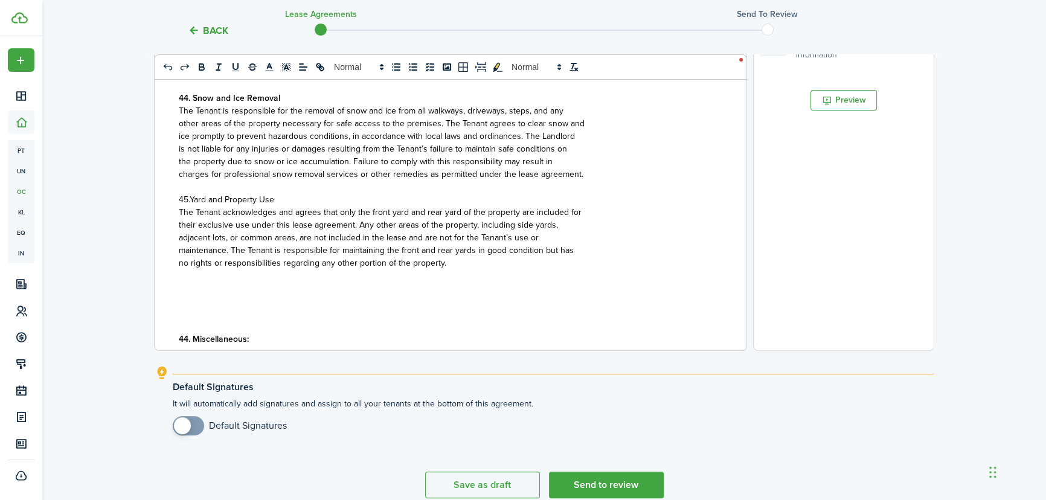
click at [194, 206] on span "45.Yard and Property Use" at bounding box center [226, 199] width 95 height 13
drag, startPoint x: 273, startPoint y: 210, endPoint x: 176, endPoint y: 211, distance: 97.8
click at [176, 211] on div "State of ﻿ WV ﻿ LEASE AGREEMENT ___________________ This Lease Agreement (this …" at bounding box center [446, 113] width 583 height 474
click at [202, 67] on icon "bold" at bounding box center [201, 68] width 5 height 3
click at [344, 295] on p at bounding box center [446, 288] width 534 height 13
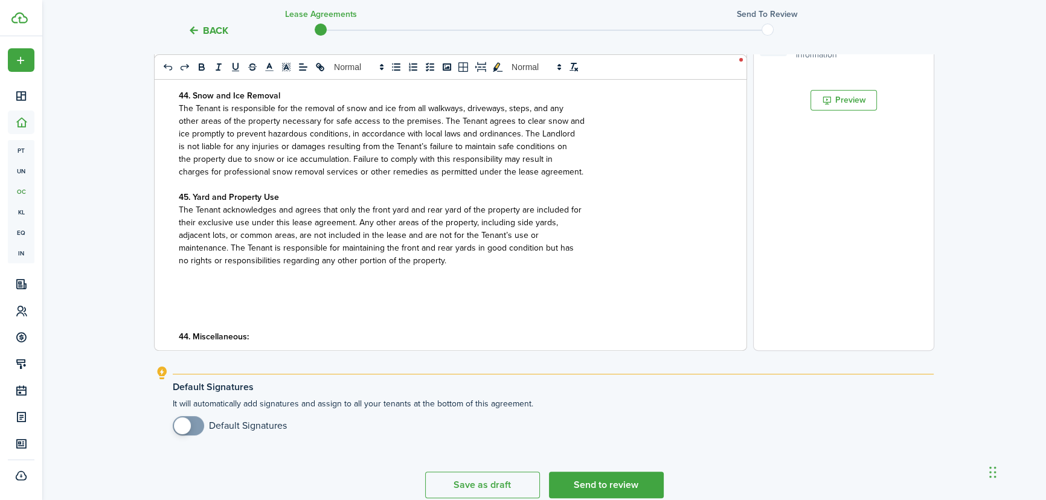
scroll to position [3079, 0]
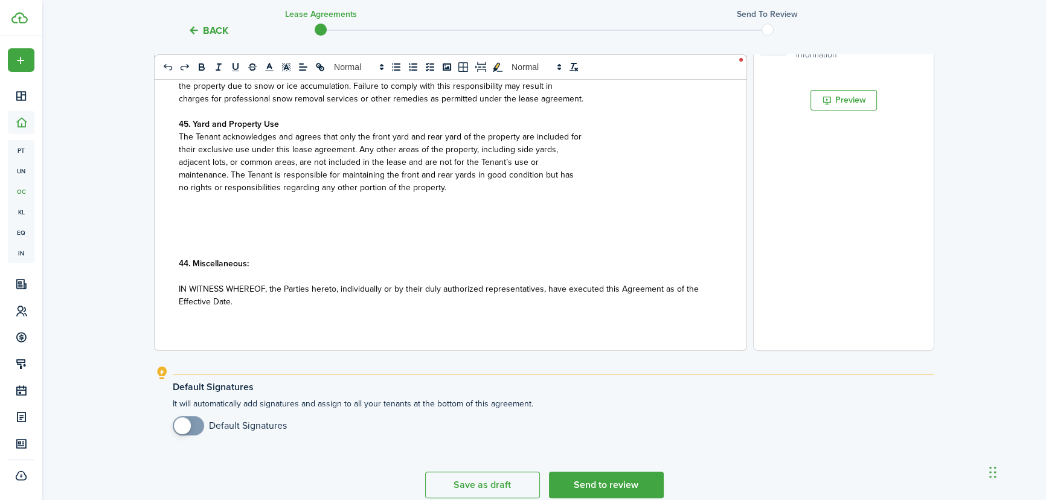
click at [461, 182] on p "no rights or responsibilities regarding any other portion of the property." at bounding box center [446, 187] width 534 height 13
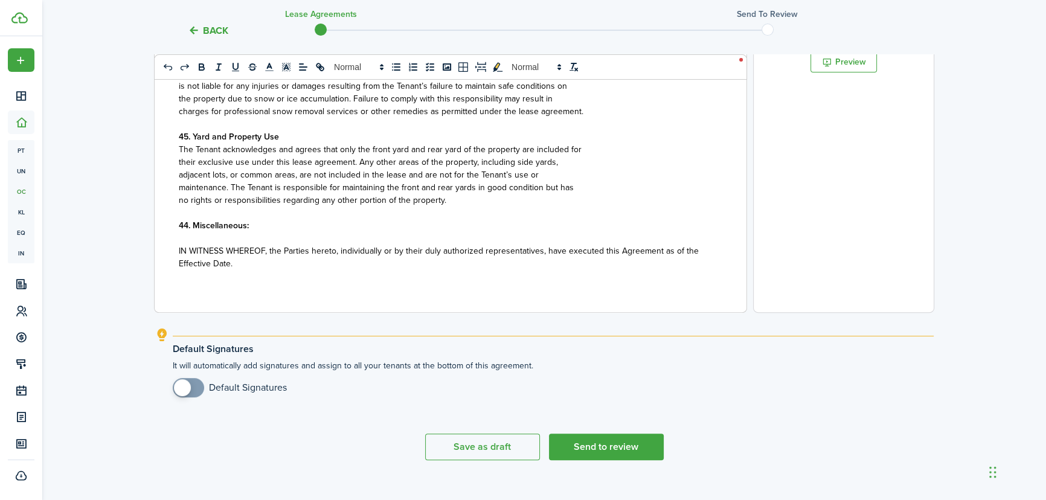
scroll to position [3028, 0]
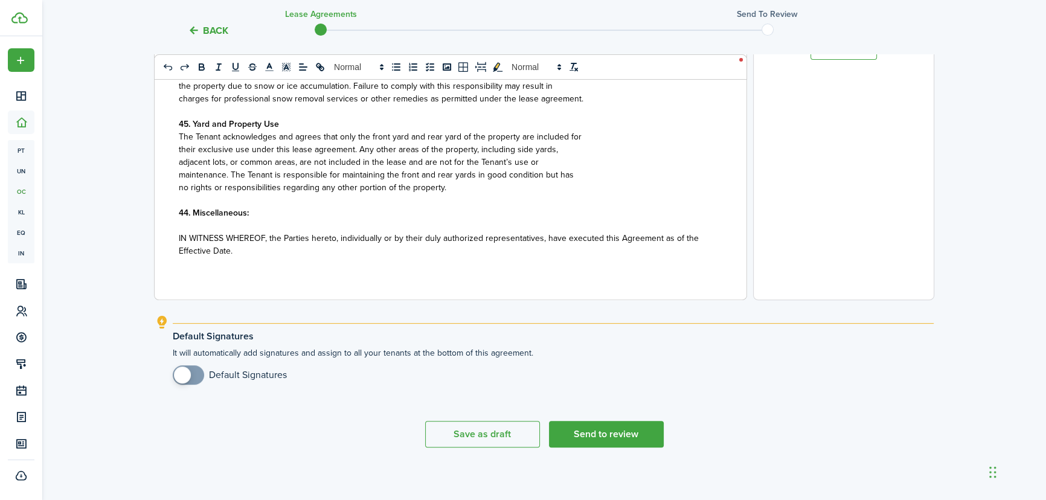
click at [188, 212] on strong "44. Miscellaneous:" at bounding box center [214, 212] width 70 height 13
checkbox input "true"
click at [185, 375] on span at bounding box center [182, 374] width 17 height 17
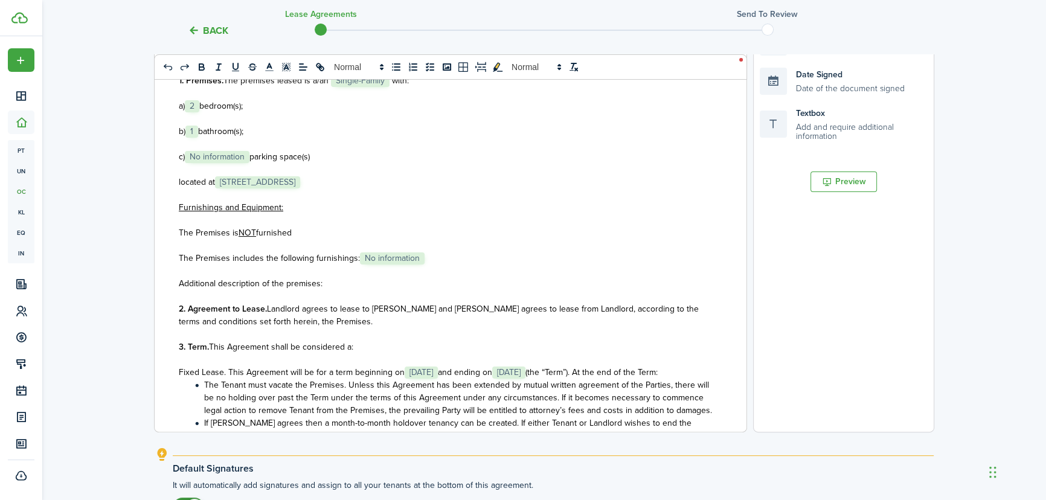
scroll to position [167, 0]
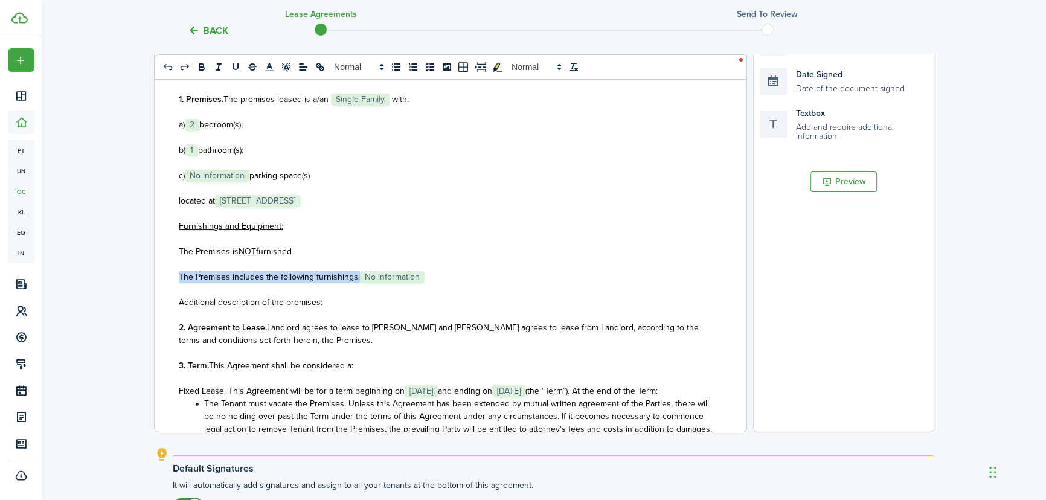
drag, startPoint x: 427, startPoint y: 276, endPoint x: 163, endPoint y: 273, distance: 263.8
click at [163, 273] on div "State of ﻿ WV ﻿ LEASE AGREEMENT ___________________ This Lease Agreement (this …" at bounding box center [446, 195] width 583 height 474
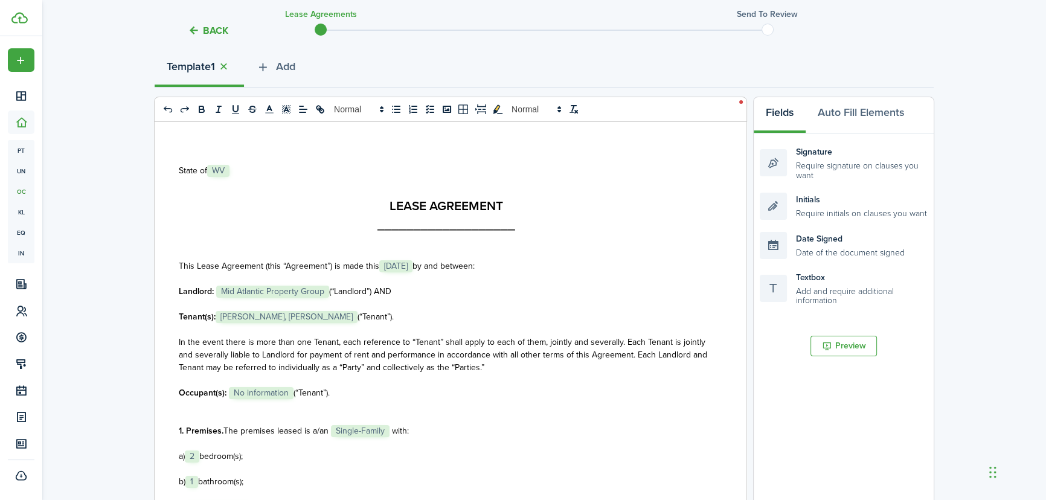
scroll to position [137, 0]
click at [843, 348] on button "Preview" at bounding box center [843, 346] width 66 height 21
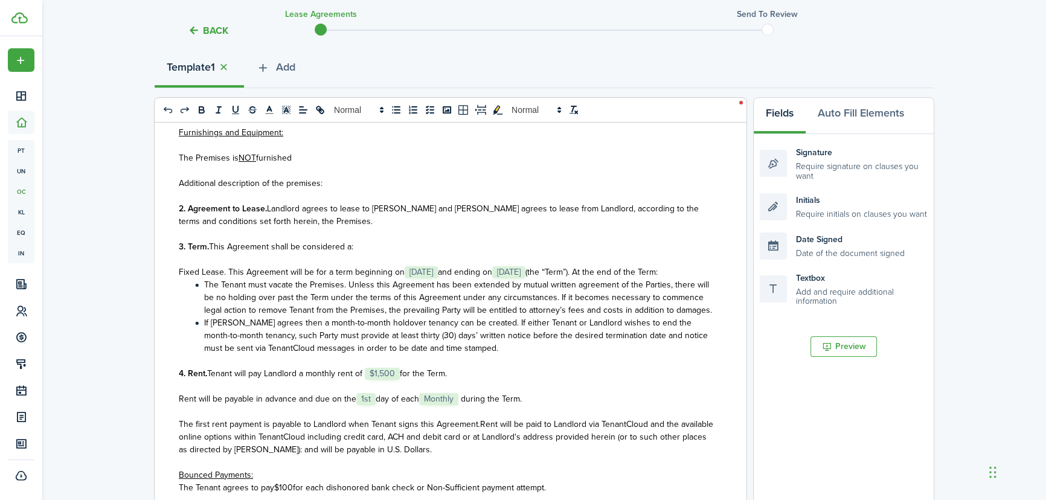
scroll to position [439, 0]
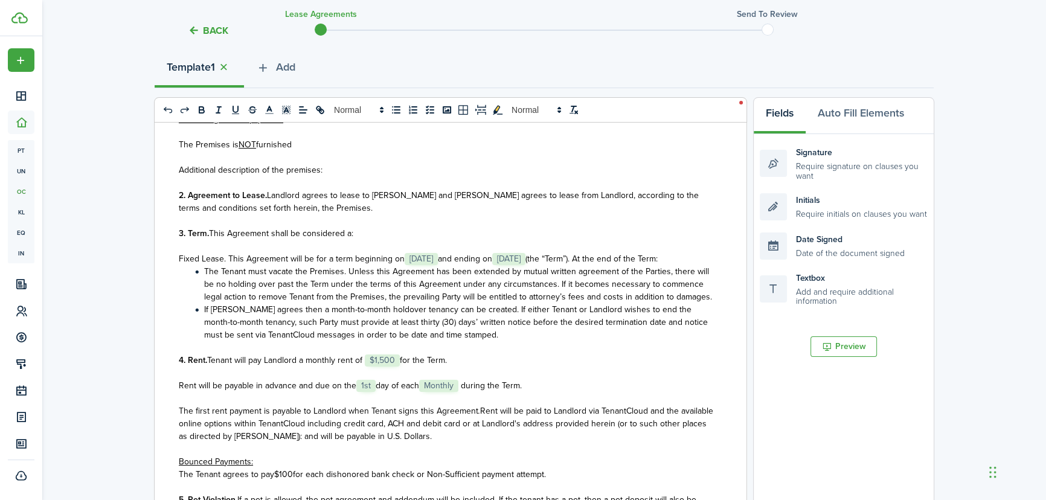
click at [400, 366] on span "for the Term." at bounding box center [423, 360] width 47 height 13
click at [375, 392] on span "day of each" at bounding box center [396, 385] width 43 height 13
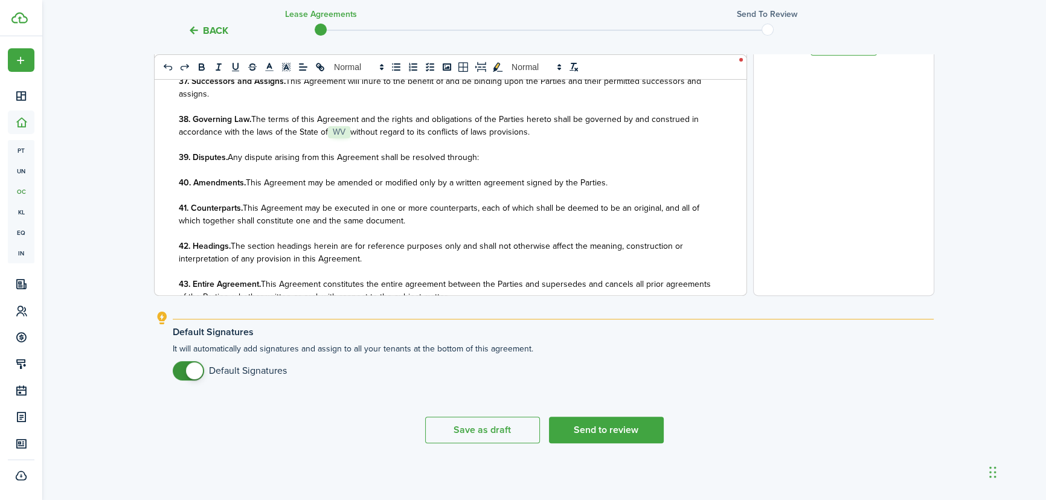
scroll to position [2666, 0]
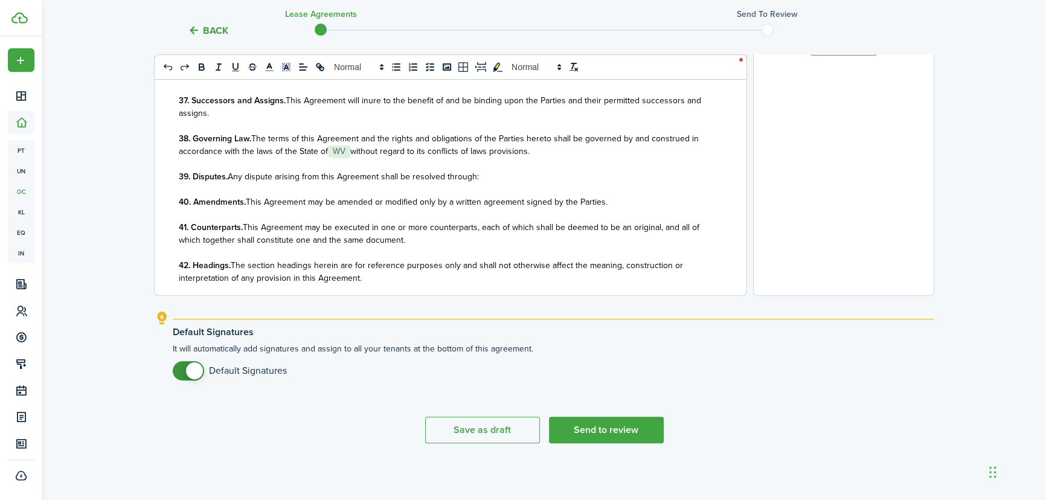
click at [543, 183] on p "39. Disputes. Any dispute arising from this Agreement shall be resolved through:" at bounding box center [446, 176] width 534 height 13
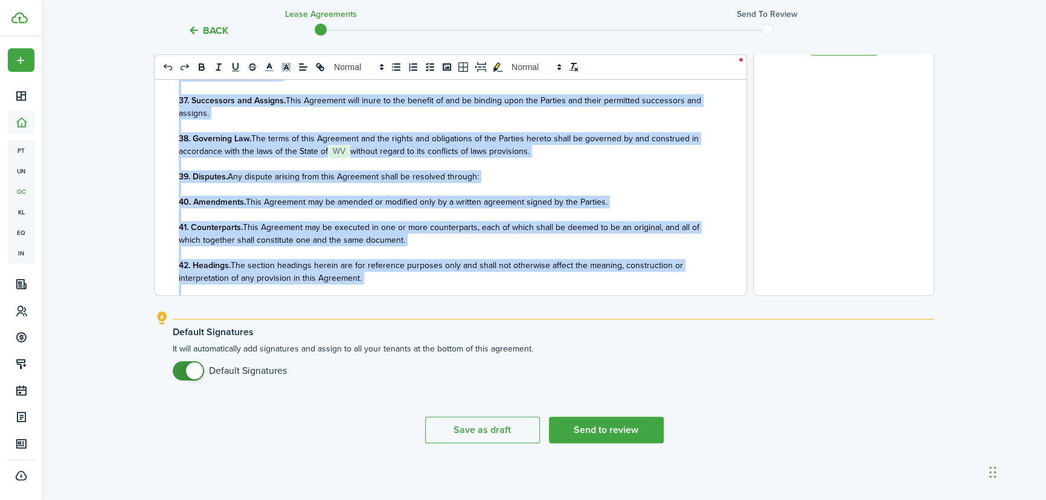
copy div "Lorem ip ﻿ DO ﻿ SITAM CONSECTET ___________________ Adip Elits Doeiusmod (temp …"
click at [469, 284] on p "42. Headings. The section headings herein are for reference purposes only and s…" at bounding box center [446, 271] width 534 height 25
click at [652, 170] on p at bounding box center [446, 164] width 534 height 13
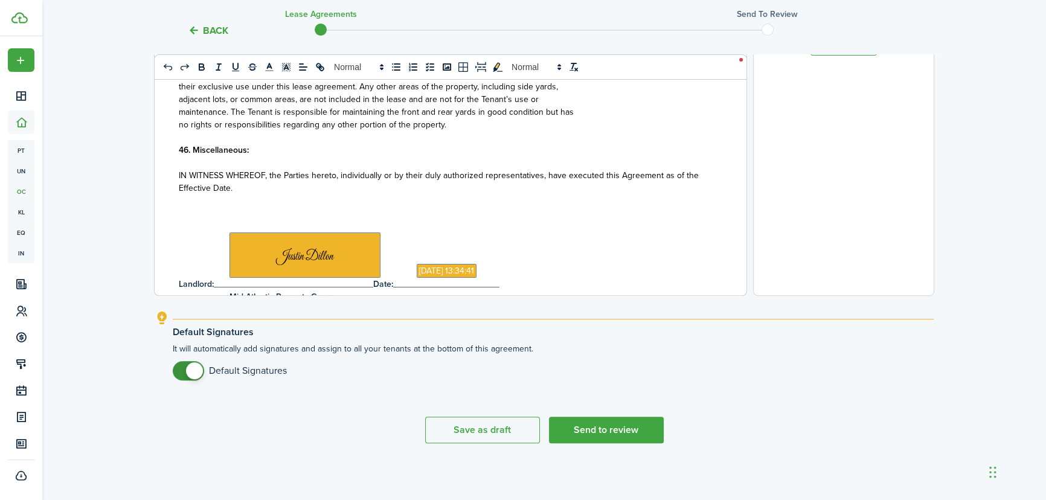
scroll to position [3050, 0]
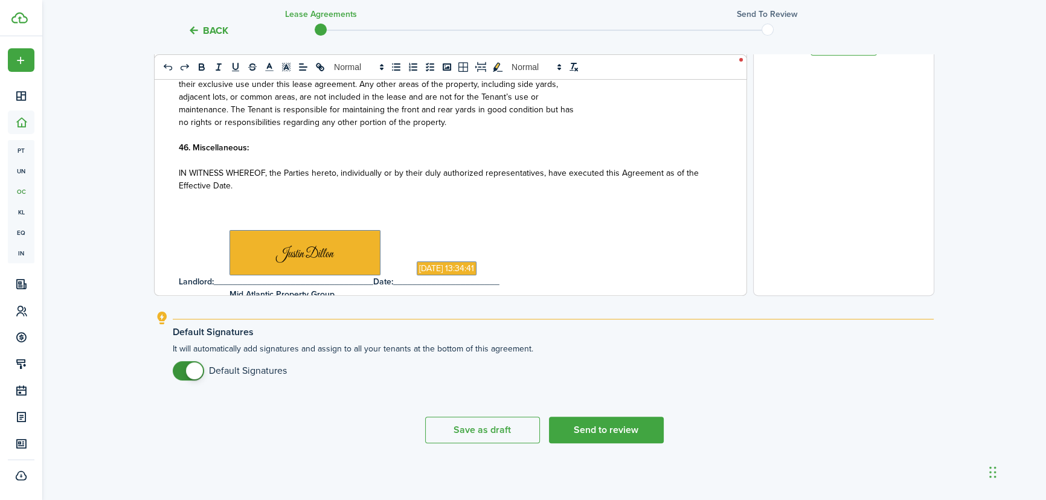
click at [456, 129] on p "no rights or responsibilities regarding any other portion of the property." at bounding box center [446, 122] width 534 height 13
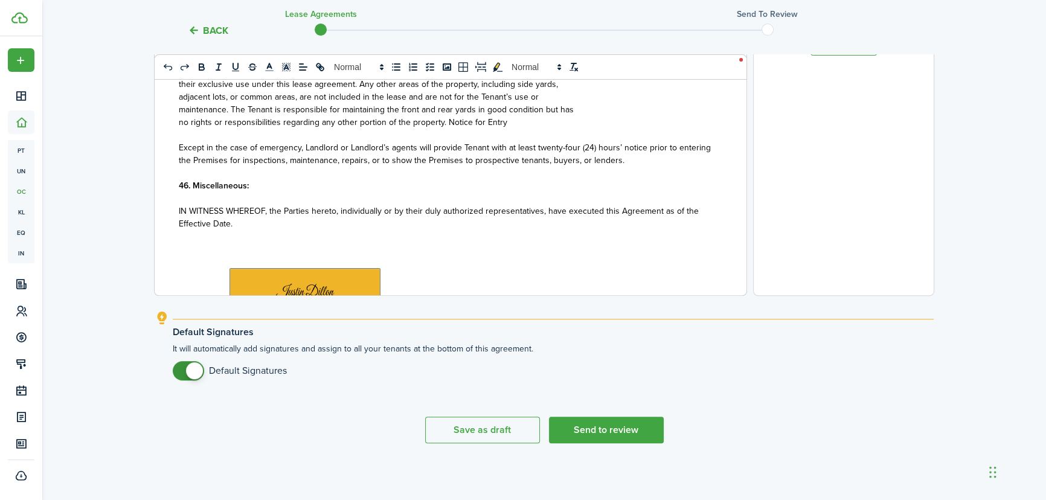
click at [442, 129] on span "no rights or responsibilities regarding any other portion of the property. Noti…" at bounding box center [343, 122] width 328 height 13
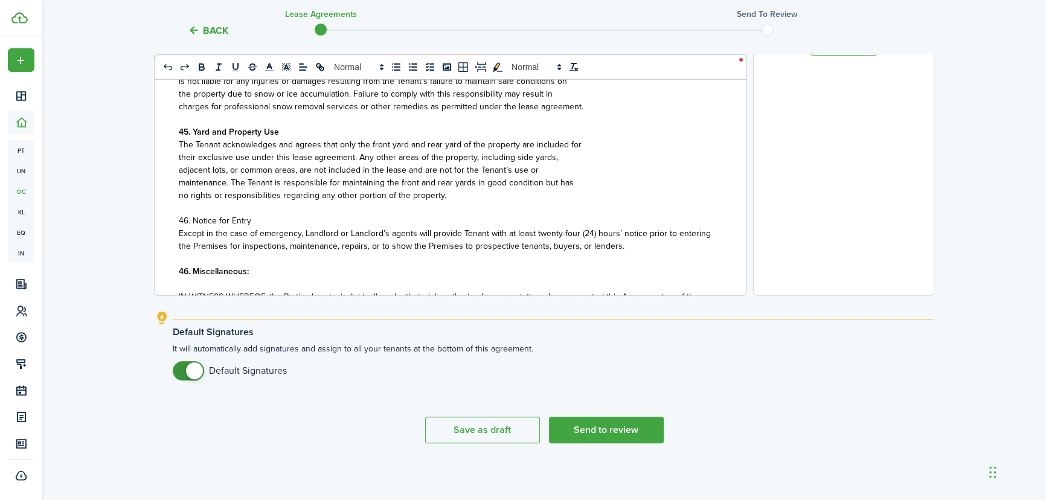
scroll to position [2995, 0]
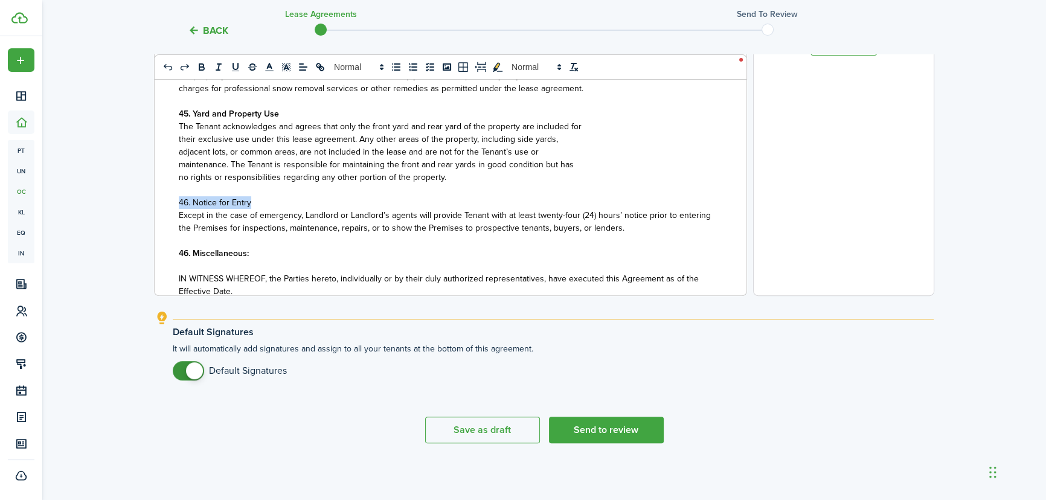
drag, startPoint x: 255, startPoint y: 217, endPoint x: 163, endPoint y: 215, distance: 91.8
click at [163, 215] on div "State of ﻿ WV ﻿ LEASE AGREEMENT ___________________ This Lease Agreement (this …" at bounding box center [446, 58] width 583 height 474
click at [199, 69] on icon "bold" at bounding box center [201, 68] width 5 height 3
drag, startPoint x: 298, startPoint y: 231, endPoint x: 305, endPoint y: 231, distance: 7.9
click at [298, 231] on span "Except in the case of emergency, Landlord or Landlord’s agents will provide Ten…" at bounding box center [445, 221] width 532 height 25
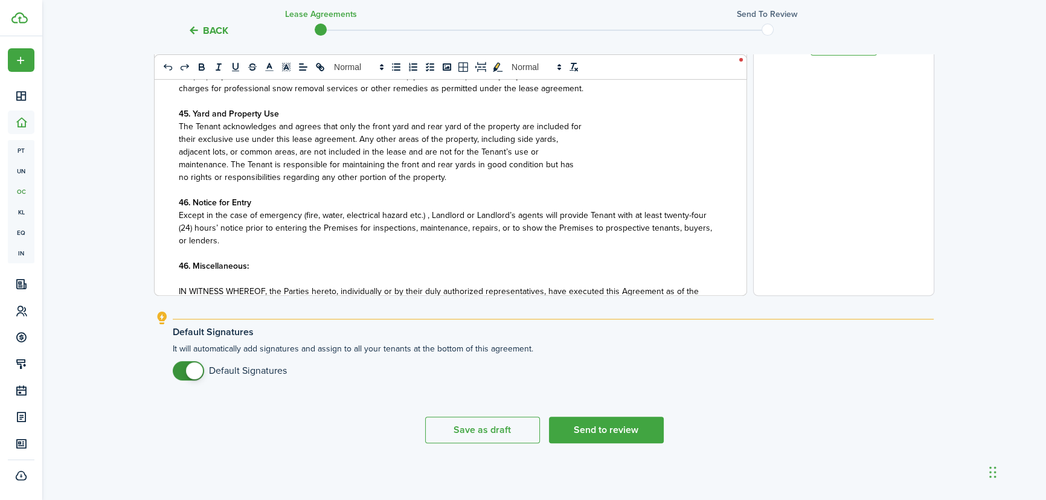
click at [423, 224] on span "Except in the case of emergency (fire, water, electrical hazard etc.) , Landlor…" at bounding box center [445, 228] width 533 height 38
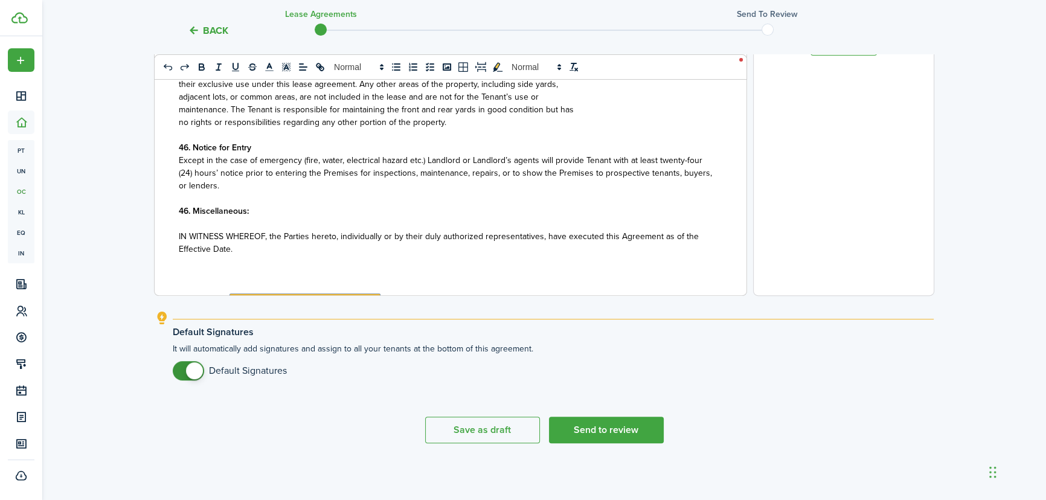
click at [220, 192] on p "Except in the case of emergency (fire, water, electrical hazard etc.) Landlord …" at bounding box center [446, 173] width 534 height 38
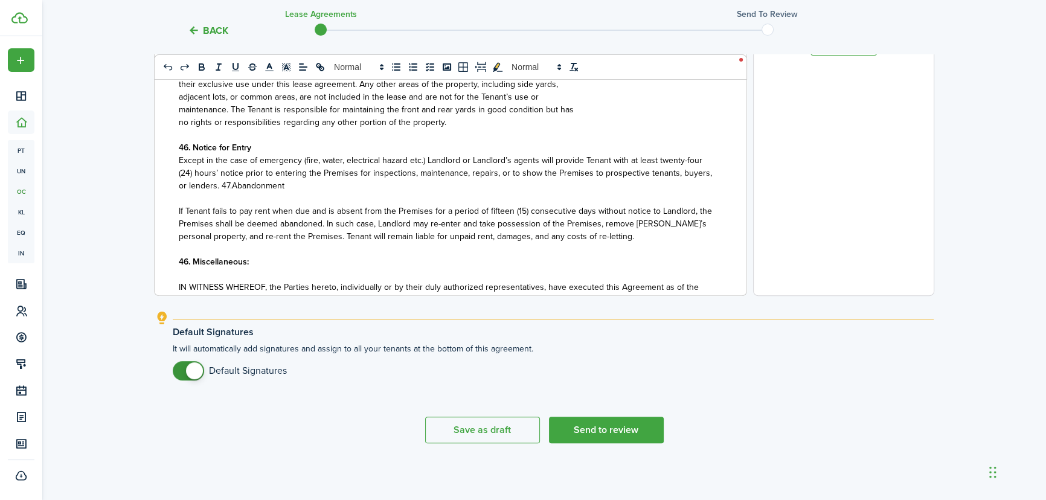
click at [288, 192] on p "Except in the case of emergency (fire, water, electrical hazard etc.) Landlord …" at bounding box center [446, 173] width 534 height 38
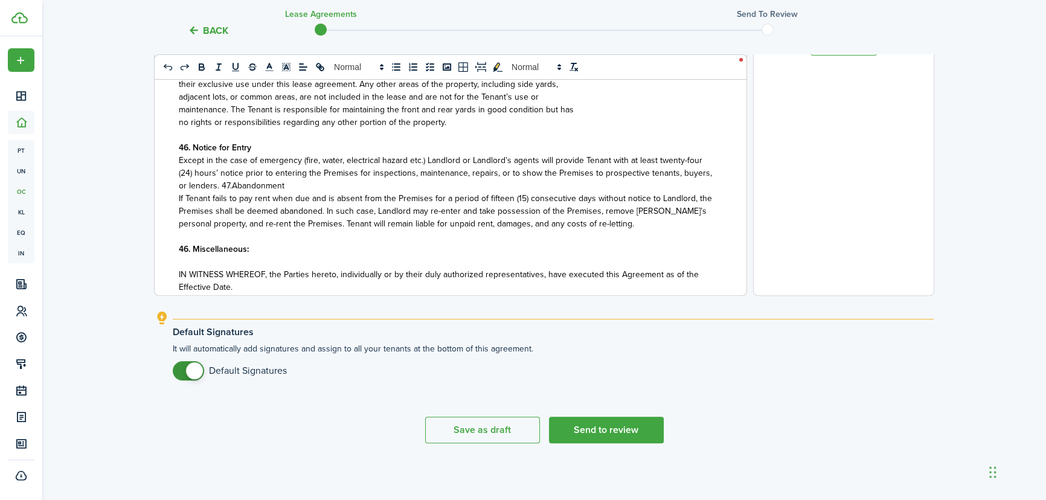
click at [231, 192] on span "Except in the case of emergency (fire, water, electrical hazard etc.) Landlord …" at bounding box center [445, 173] width 533 height 38
click at [222, 192] on span "Except in the case of emergency (fire, water, electrical hazard etc.) Landlord …" at bounding box center [445, 173] width 533 height 38
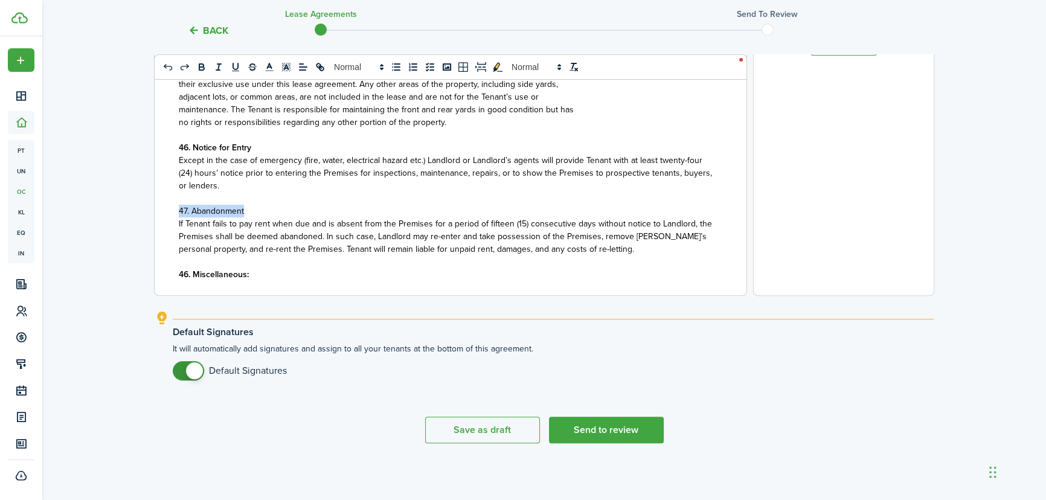
drag, startPoint x: 243, startPoint y: 220, endPoint x: 175, endPoint y: 223, distance: 68.3
click at [175, 223] on div "State of ﻿ WV ﻿ LEASE AGREEMENT ___________________ This Lease Agreement (this …" at bounding box center [446, 58] width 583 height 474
click at [201, 68] on icon "bold" at bounding box center [201, 67] width 11 height 11
click at [292, 205] on p at bounding box center [446, 198] width 534 height 13
click at [602, 255] on p "If Tenant fails to pay rent when due and is absent from the Premises for a peri…" at bounding box center [446, 236] width 534 height 38
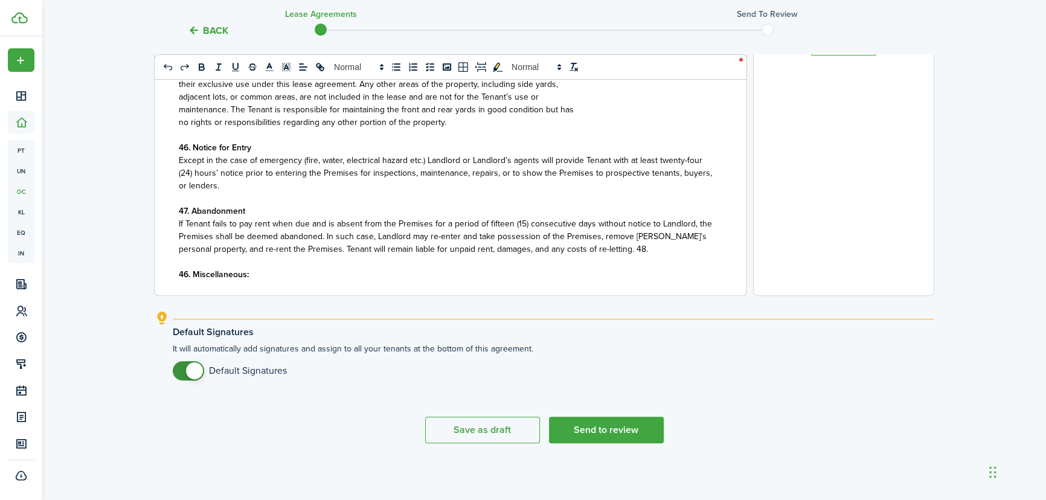
scroll to position [3074, 0]
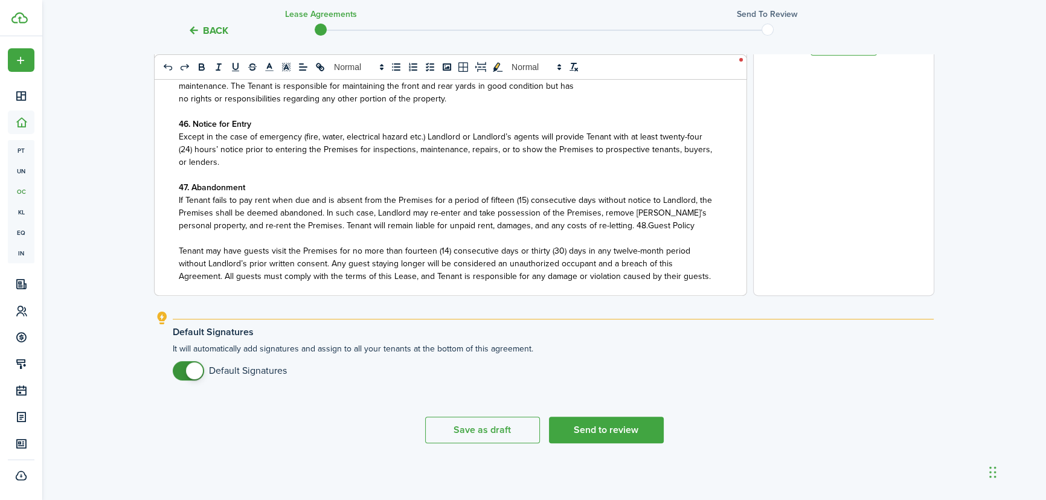
click at [656, 232] on p "If Tenant fails to pay rent when due and is absent from the Premises for a peri…" at bounding box center [446, 213] width 534 height 38
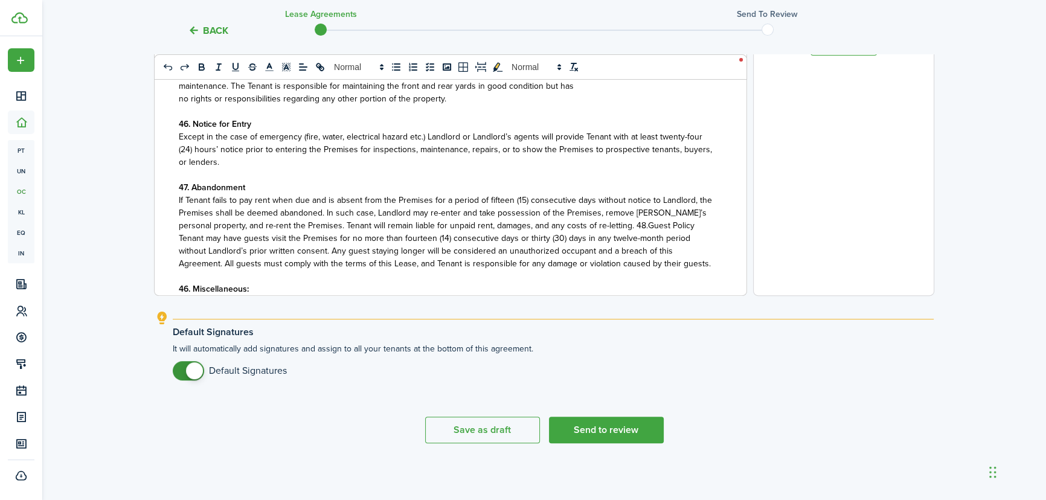
click at [609, 232] on span "If Tenant fails to pay rent when due and is absent from the Premises for a peri…" at bounding box center [445, 213] width 533 height 38
click at [595, 232] on span "If Tenant fails to pay rent when due and is absent from the Premises for a peri…" at bounding box center [445, 213] width 533 height 38
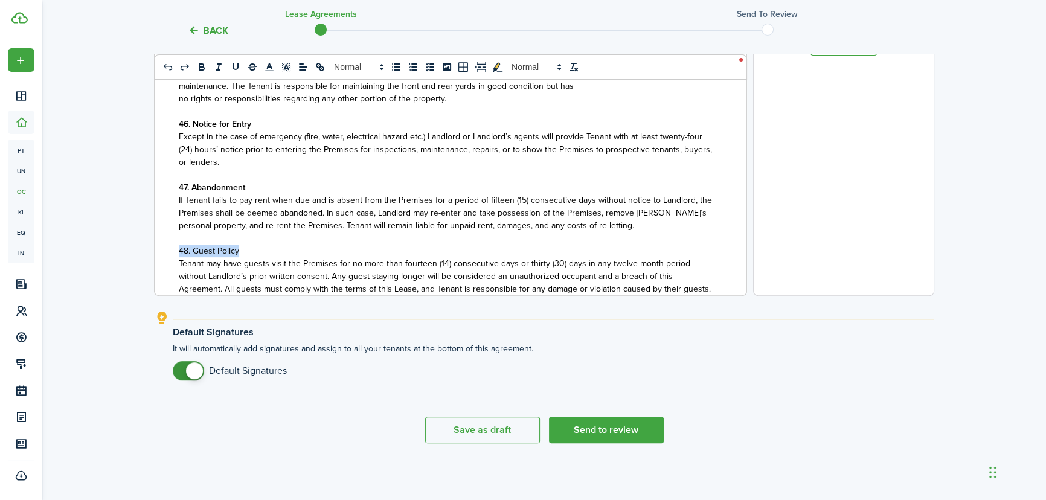
drag, startPoint x: 239, startPoint y: 264, endPoint x: 178, endPoint y: 264, distance: 61.0
click at [179, 257] on p "48. Guest Policy" at bounding box center [446, 250] width 534 height 13
click at [200, 69] on icon "bold" at bounding box center [201, 68] width 5 height 3
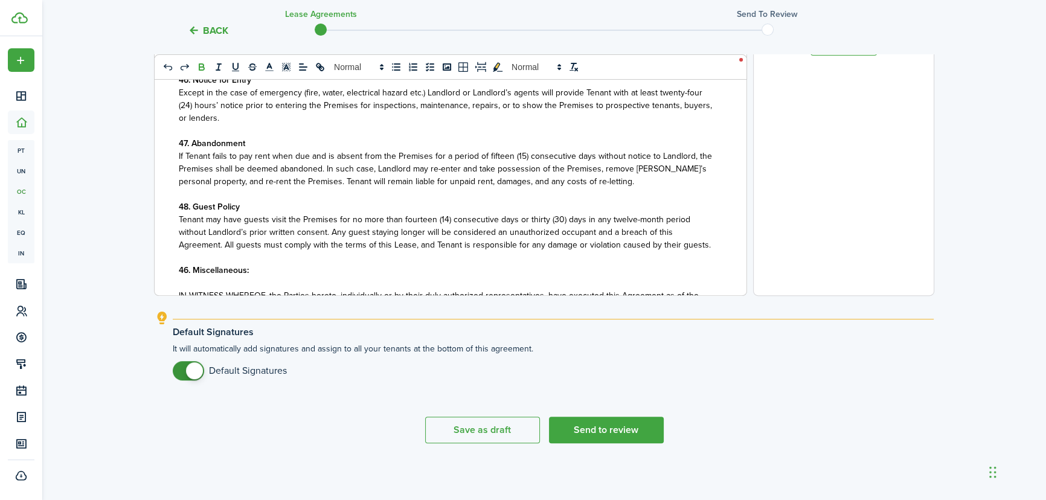
scroll to position [3184, 0]
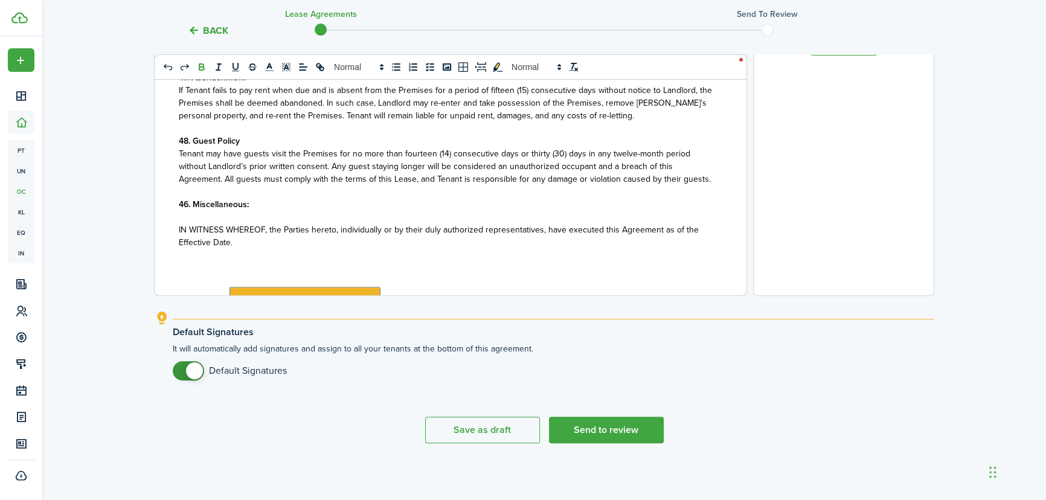
click at [328, 211] on p "46. Miscellaneous:" at bounding box center [446, 204] width 534 height 13
click at [187, 211] on strong "46. Miscellaneous:" at bounding box center [214, 204] width 70 height 13
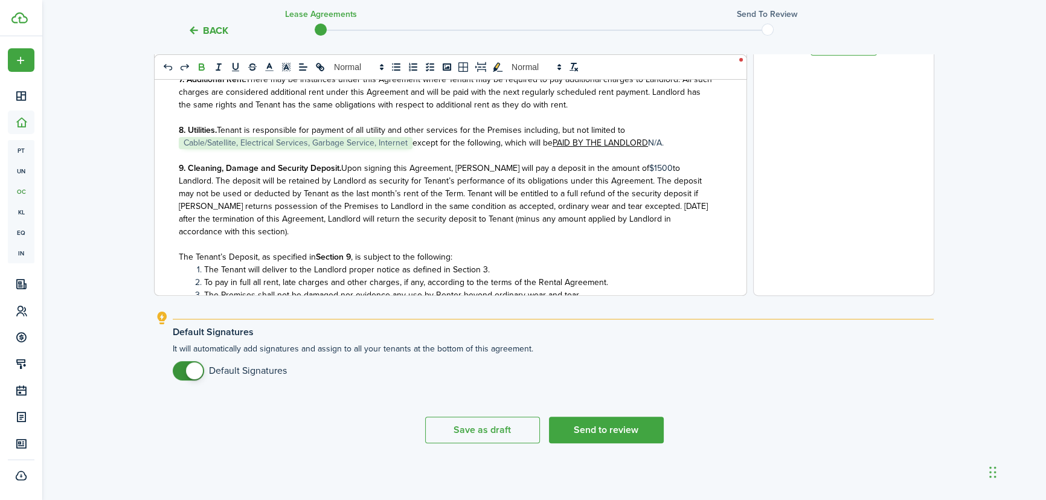
scroll to position [275, 0]
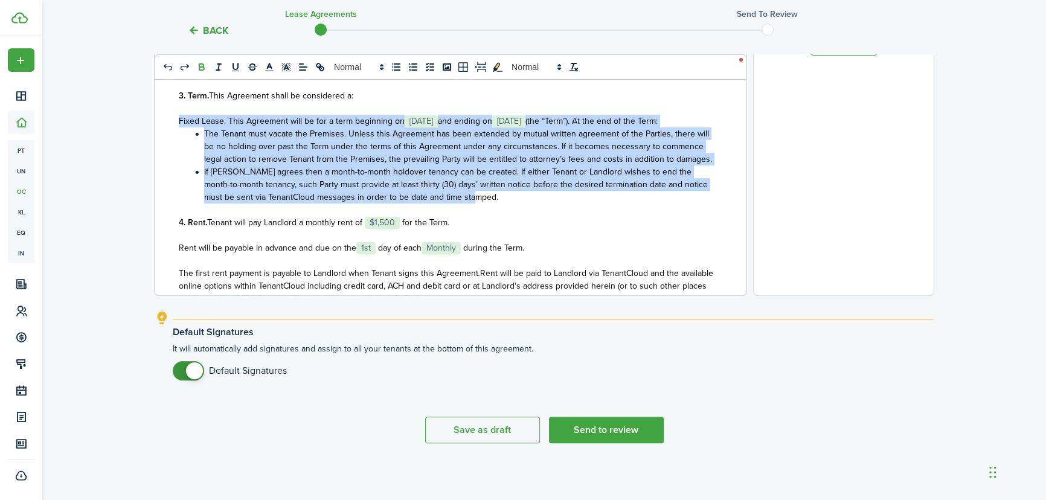
drag, startPoint x: 178, startPoint y: 118, endPoint x: 467, endPoint y: 209, distance: 302.6
click at [467, 209] on div "State of ﻿ WV ﻿ LEASE AGREEMENT ___________________ This Lease Agreement (this …" at bounding box center [446, 58] width 583 height 474
copy div "Fixed Lease. This Agreement will be for a term beginning on ﻿ [DATE] ﻿ and endi…"
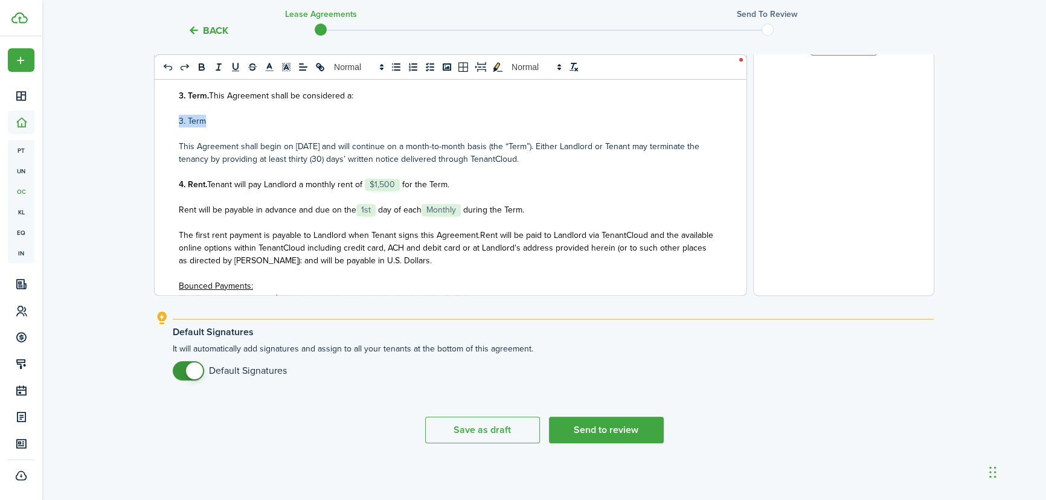
drag, startPoint x: 209, startPoint y: 123, endPoint x: 173, endPoint y: 117, distance: 36.2
click at [173, 117] on div "State of ﻿ WV ﻿ LEASE AGREEMENT ___________________ This Lease Agreement (this …" at bounding box center [446, 58] width 583 height 474
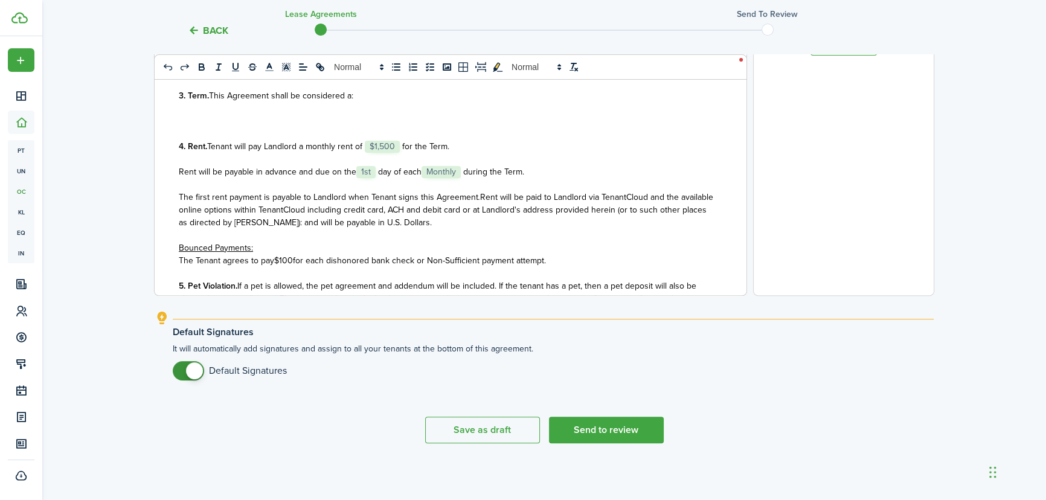
click at [356, 95] on p "3. Term. This Agreement shall be considered a:" at bounding box center [446, 95] width 534 height 13
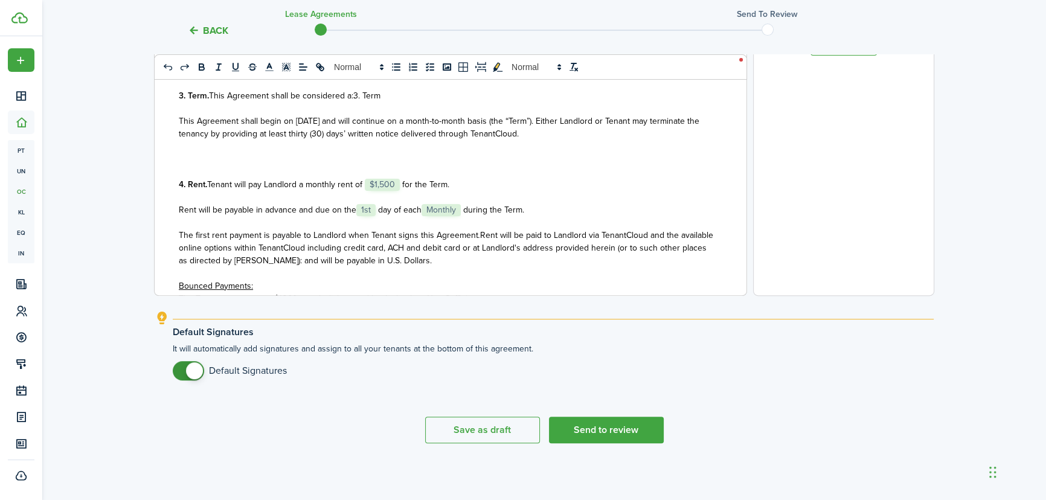
click at [387, 97] on p "3. Term. This Agreement shall be considered a:3. Term" at bounding box center [446, 95] width 534 height 13
click at [588, 135] on p "This Agreement shall begin on [DATE] and will continue on a month-to-month basi…" at bounding box center [446, 127] width 534 height 25
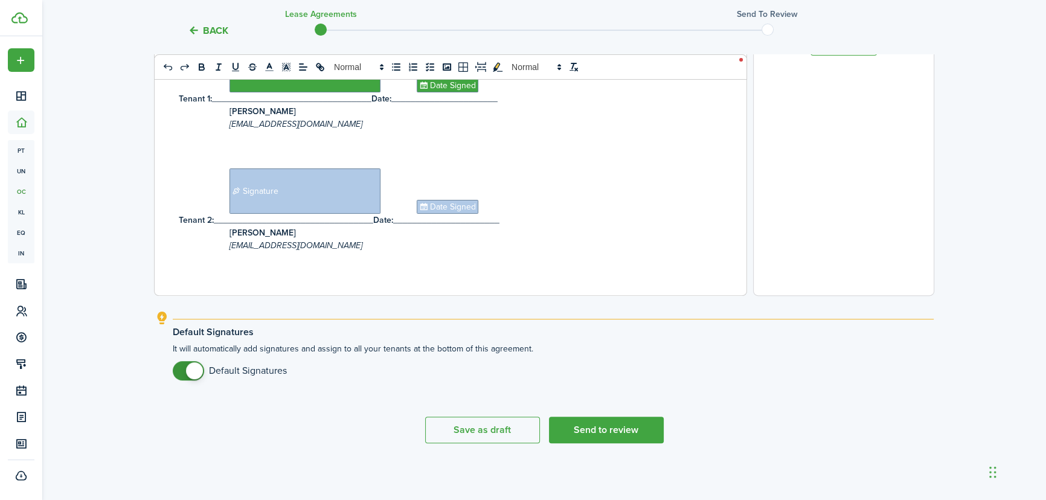
scroll to position [3493, 0]
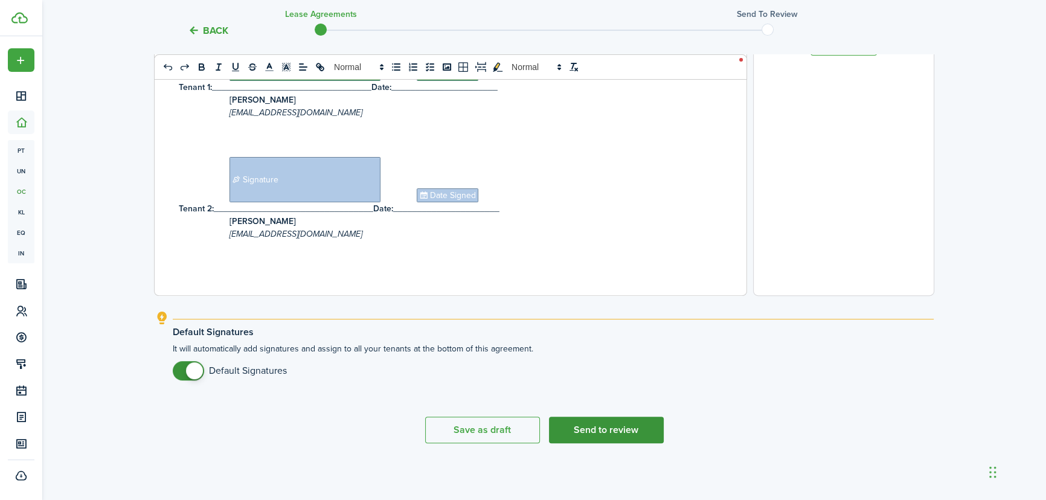
click at [598, 423] on button "Send to review" at bounding box center [606, 430] width 115 height 27
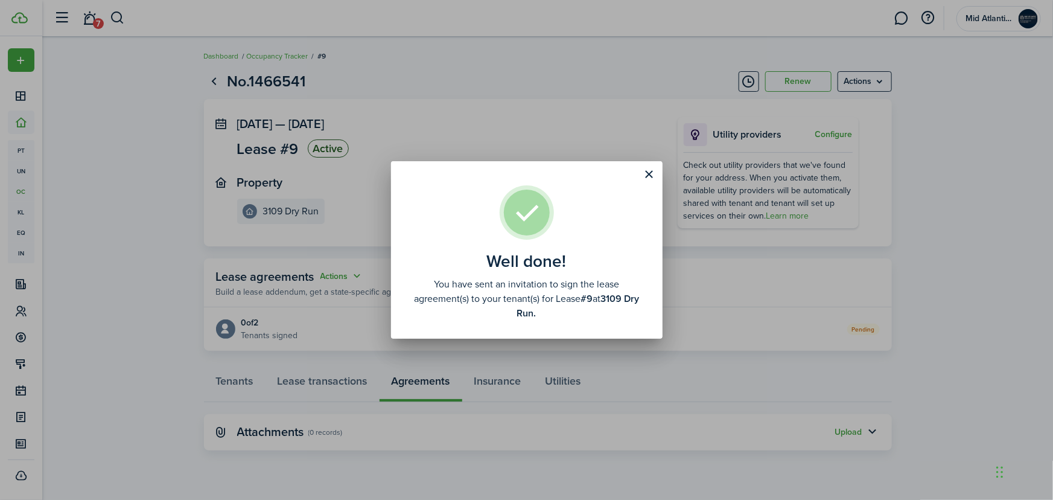
click at [132, 169] on div "Well done! You have sent an invitation to sign the lease agreement(s) to your t…" at bounding box center [526, 250] width 1053 height 500
